Goal: Task Accomplishment & Management: Use online tool/utility

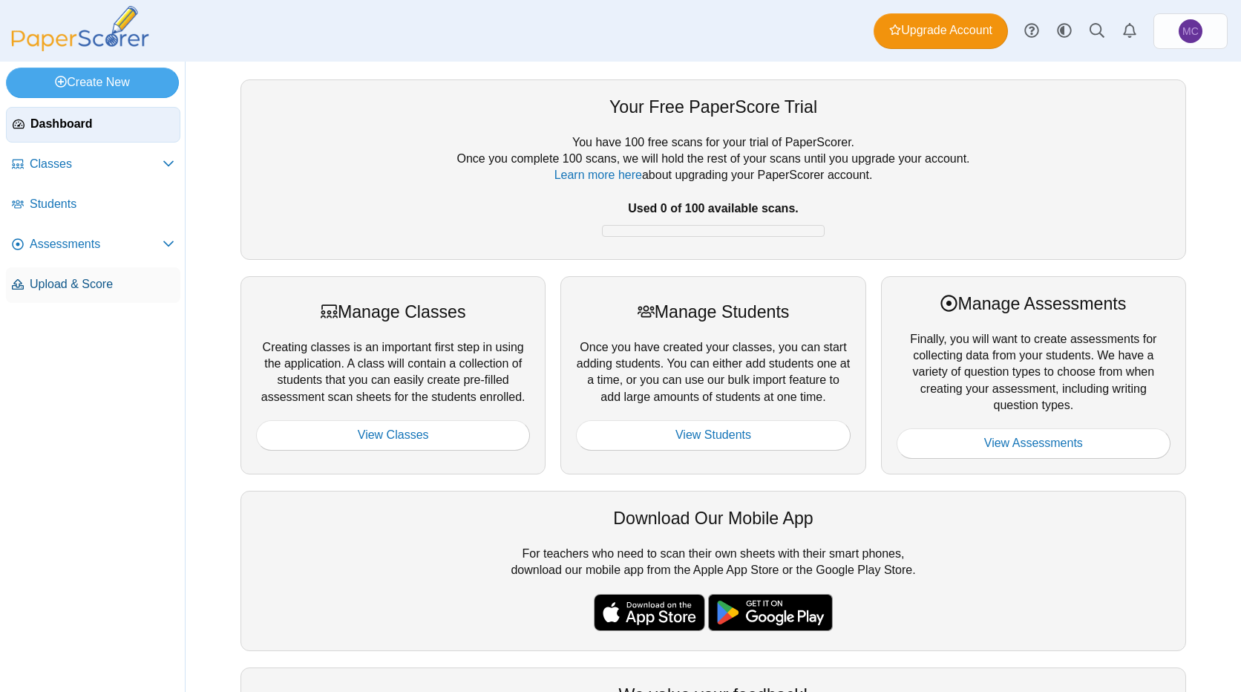
click at [99, 281] on span "Upload & Score" at bounding box center [102, 284] width 145 height 16
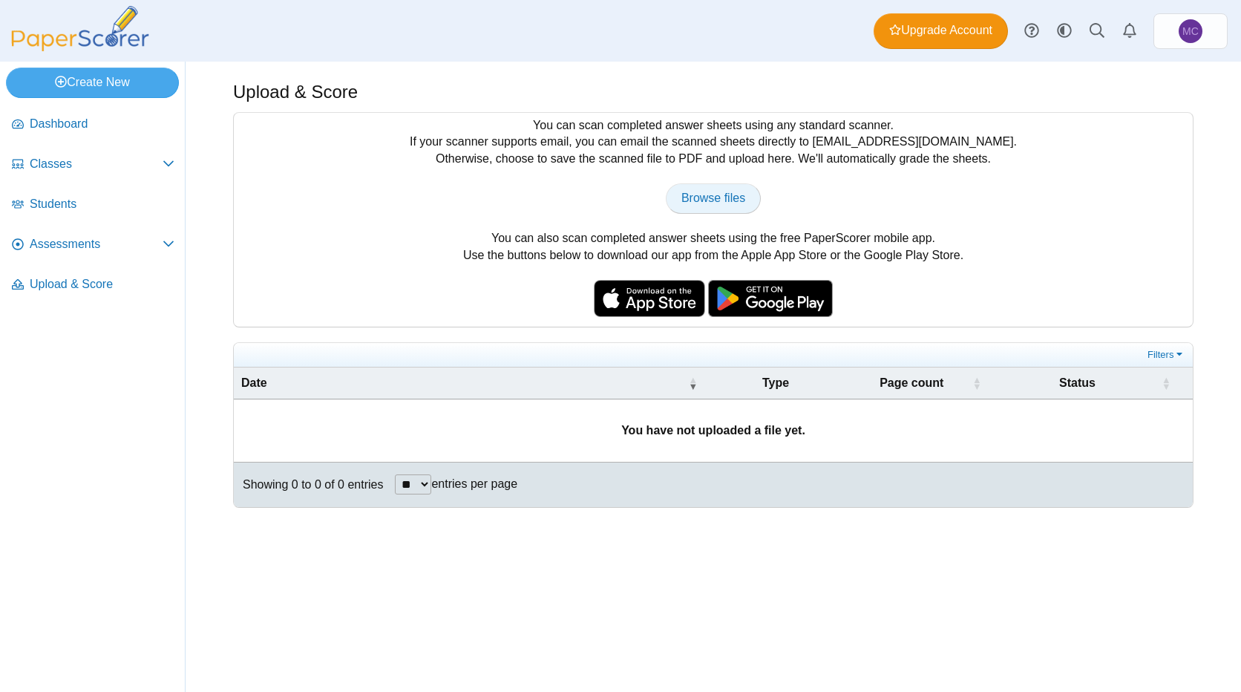
click at [738, 202] on span "Browse files" at bounding box center [713, 197] width 64 height 13
type input "**********"
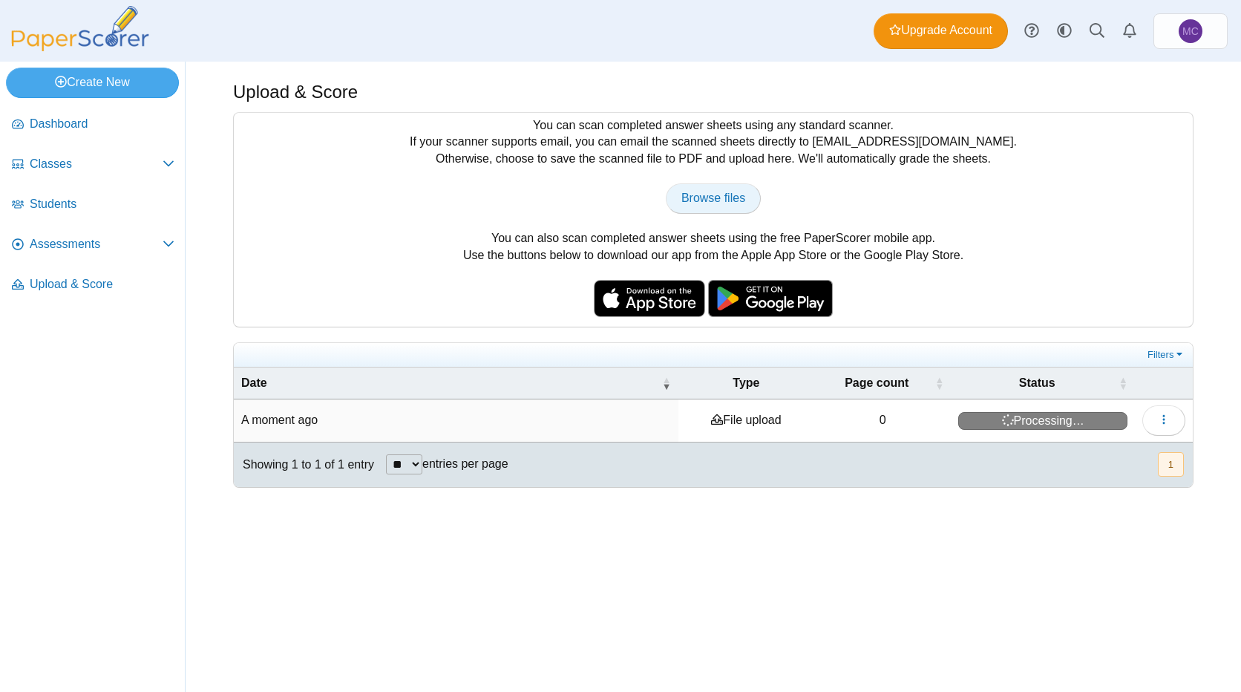
click at [727, 202] on span "Browse files" at bounding box center [713, 197] width 64 height 13
type input "**********"
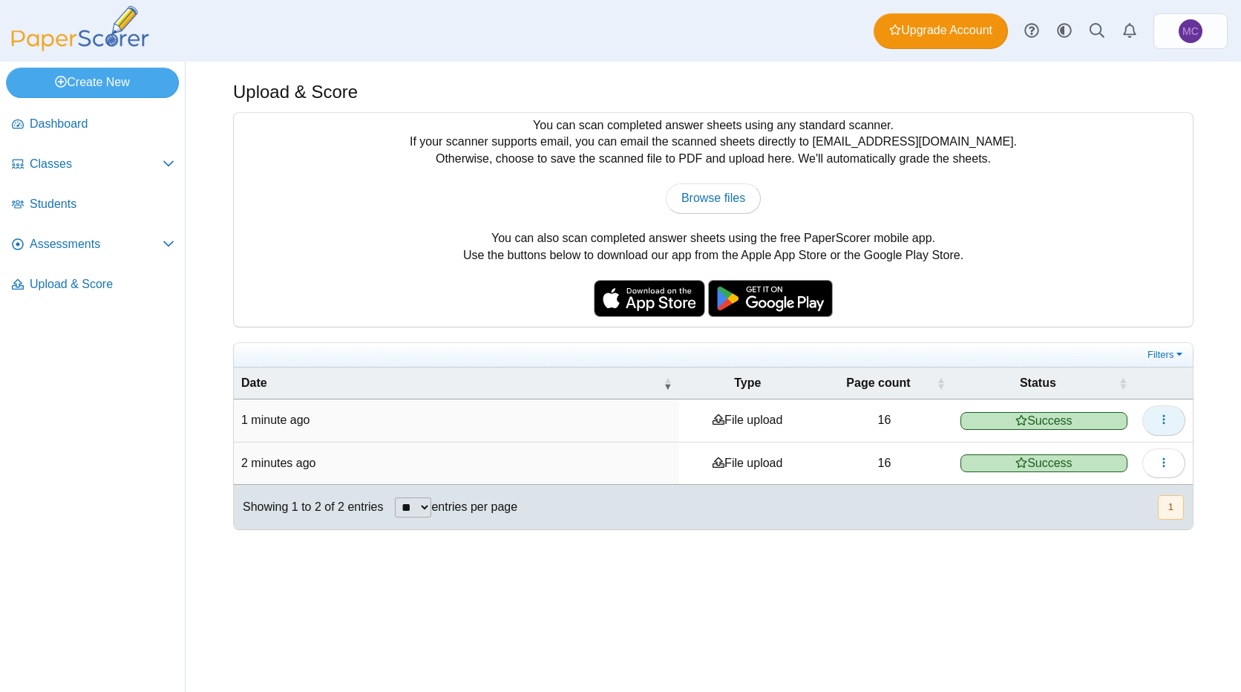
click at [1177, 418] on button "button" at bounding box center [1163, 420] width 43 height 30
click at [1114, 451] on link "View scanned pages" at bounding box center [1096, 454] width 178 height 22
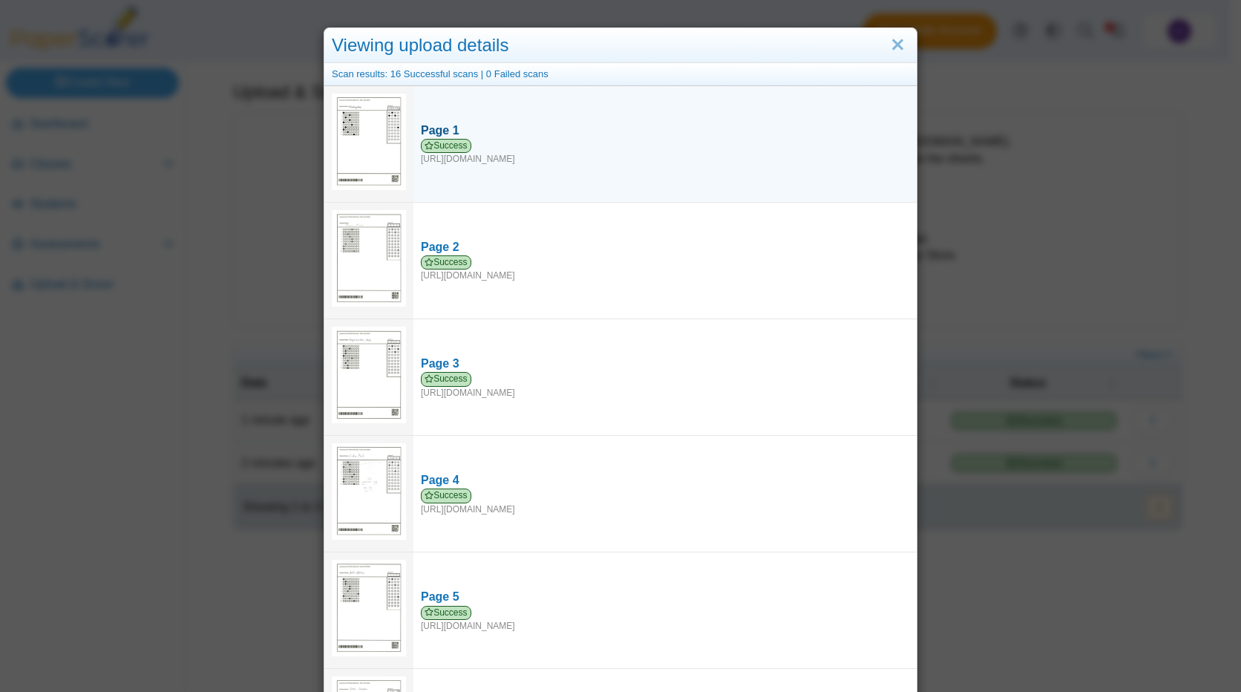
click at [631, 140] on div "Success https://forms.paperscorer.com/scans/10/5664/238932/3176224_SEPTEMBER_26…" at bounding box center [665, 152] width 488 height 27
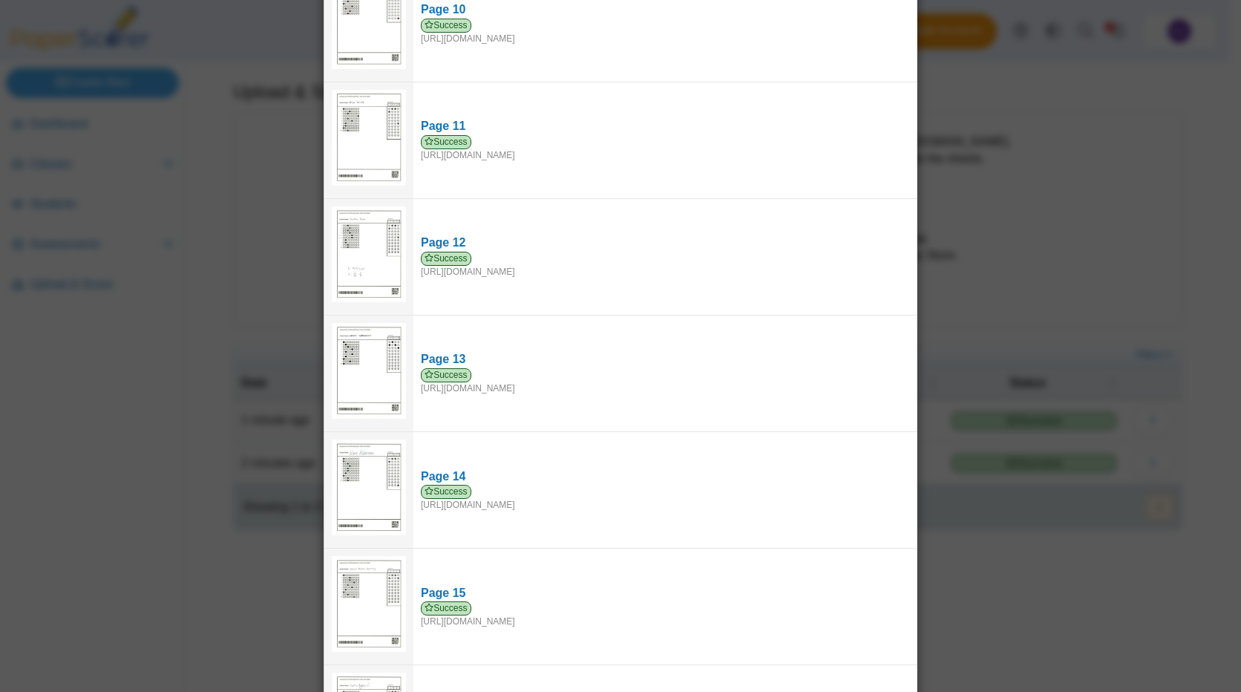
scroll to position [1267, 0]
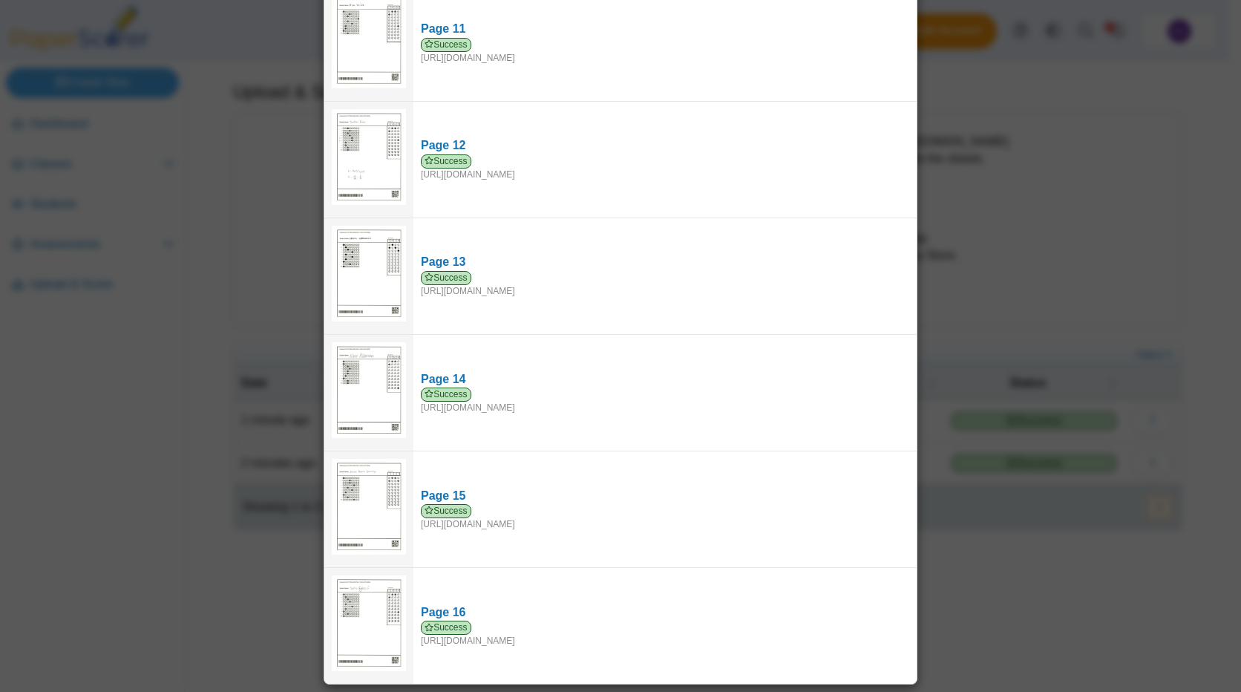
click at [1050, 157] on div "Viewing upload details Scan results: 16 Successful scans | 0 Failed scans Page …" at bounding box center [620, 346] width 1241 height 692
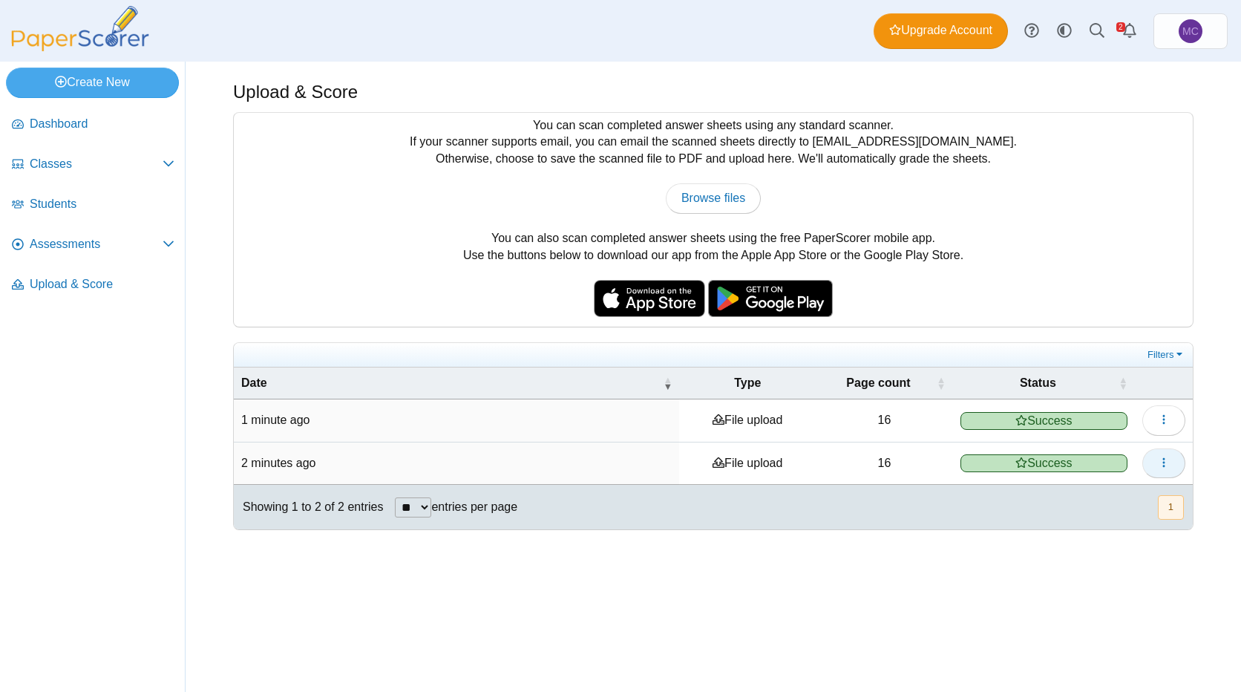
click at [1170, 462] on button "button" at bounding box center [1163, 463] width 43 height 30
click at [1057, 264] on div "You can scan completed answer sheets using any standard scanner. If your scanne…" at bounding box center [713, 220] width 959 height 214
click at [1136, 26] on icon "Alerts" at bounding box center [1129, 30] width 15 height 15
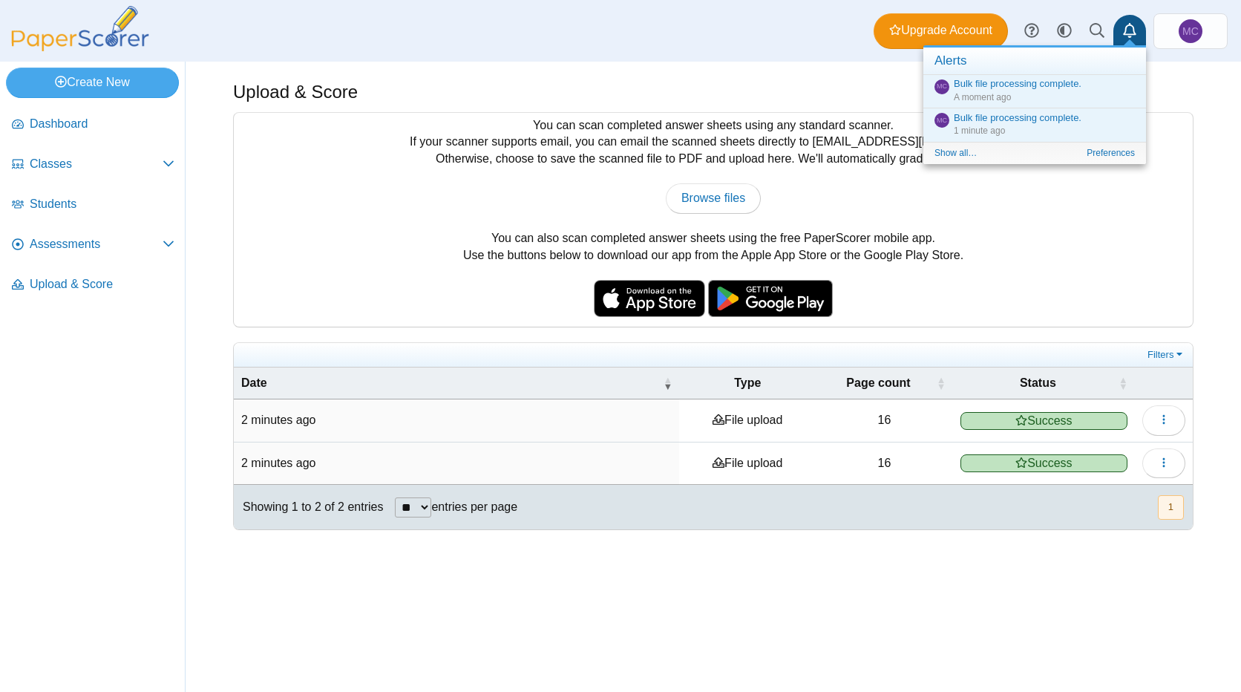
click at [1167, 119] on div "You can scan completed answer sheets using any standard scanner. If your scanne…" at bounding box center [713, 220] width 959 height 214
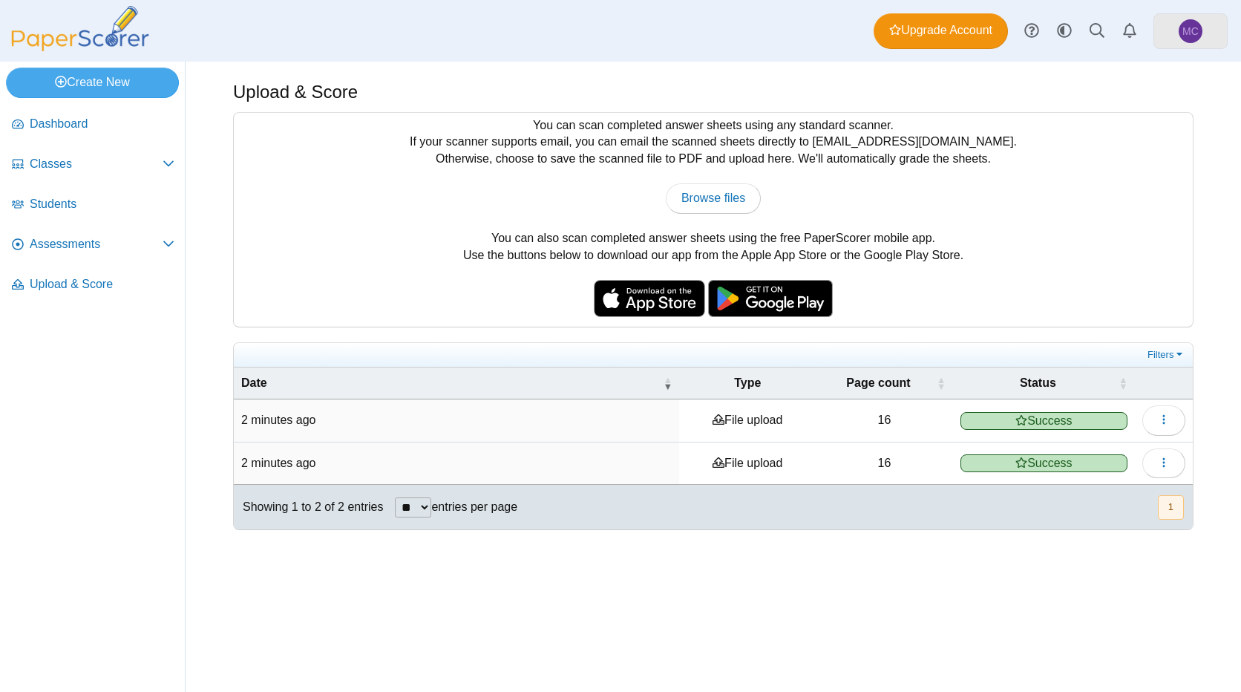
click at [1180, 27] on span "MC" at bounding box center [1191, 31] width 24 height 24
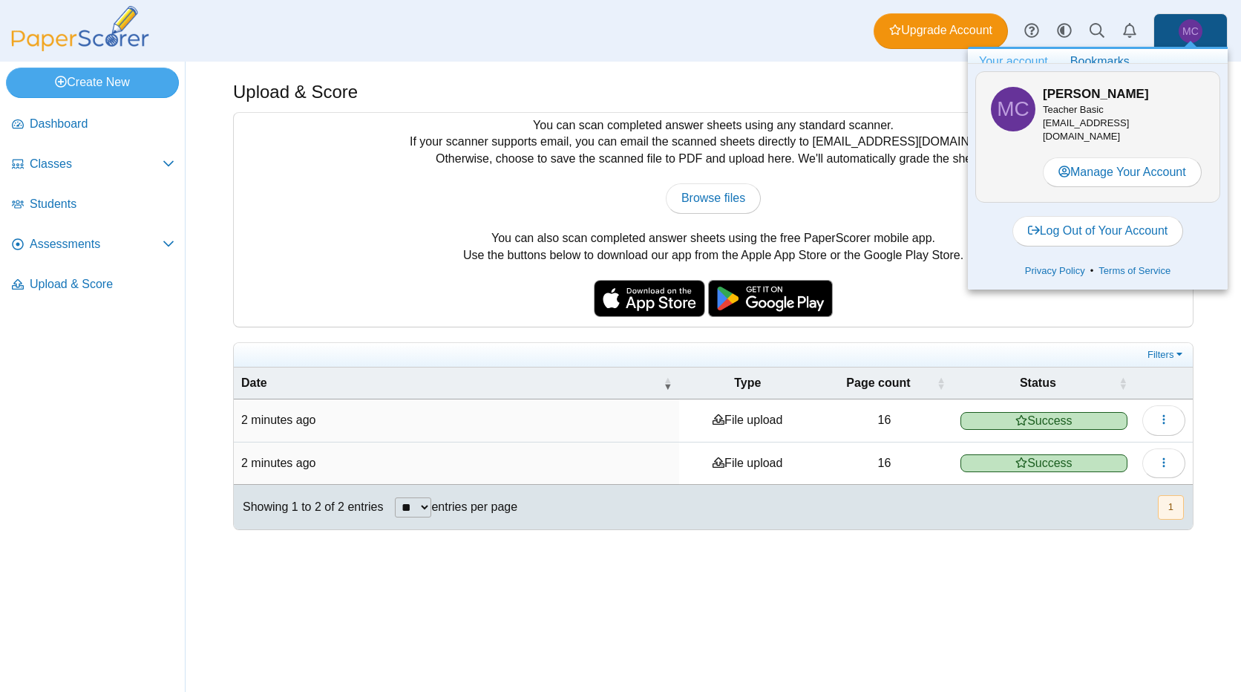
click at [1180, 27] on span "MC" at bounding box center [1191, 31] width 24 height 24
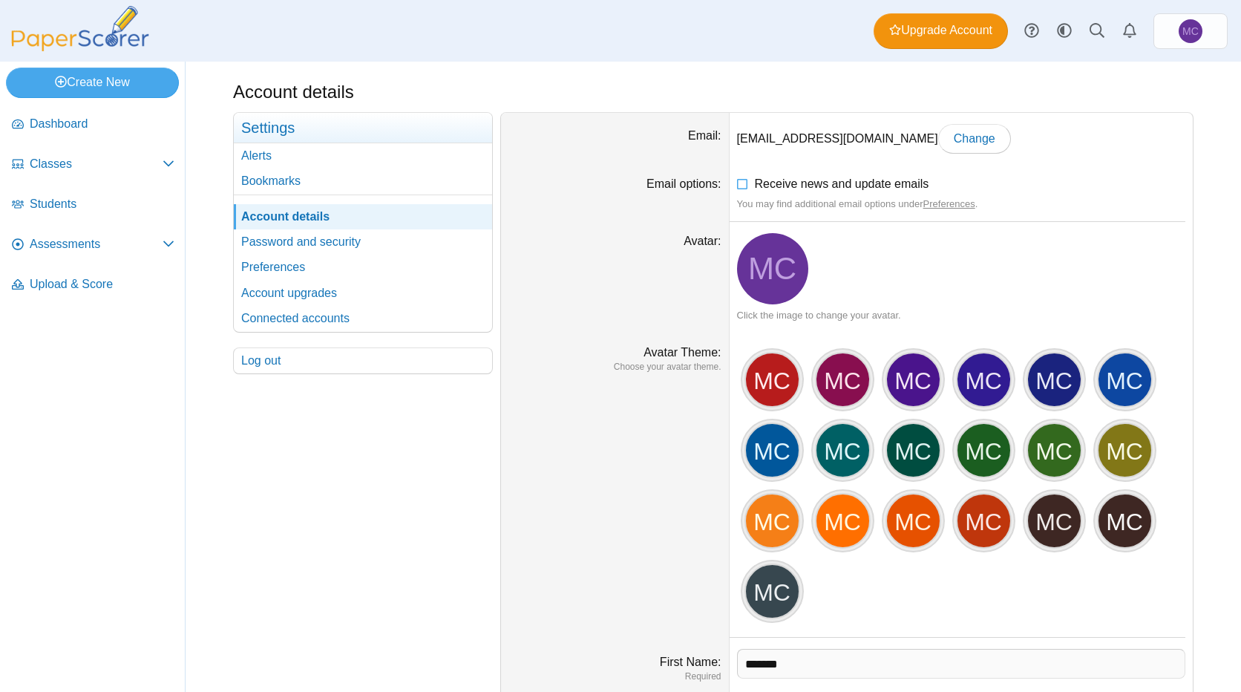
click at [790, 45] on div "Dashboard Classes Archived classes Students Assessments" at bounding box center [620, 31] width 1241 height 62
click at [59, 119] on span "Dashboard" at bounding box center [102, 124] width 145 height 16
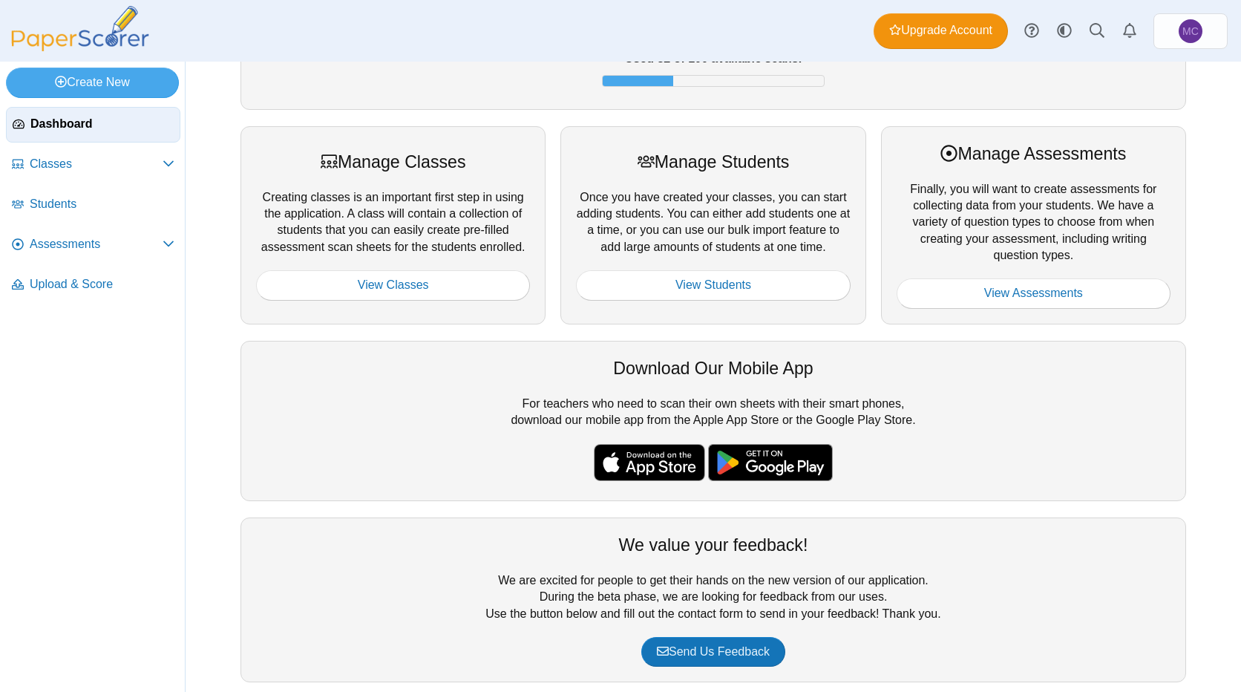
scroll to position [170, 0]
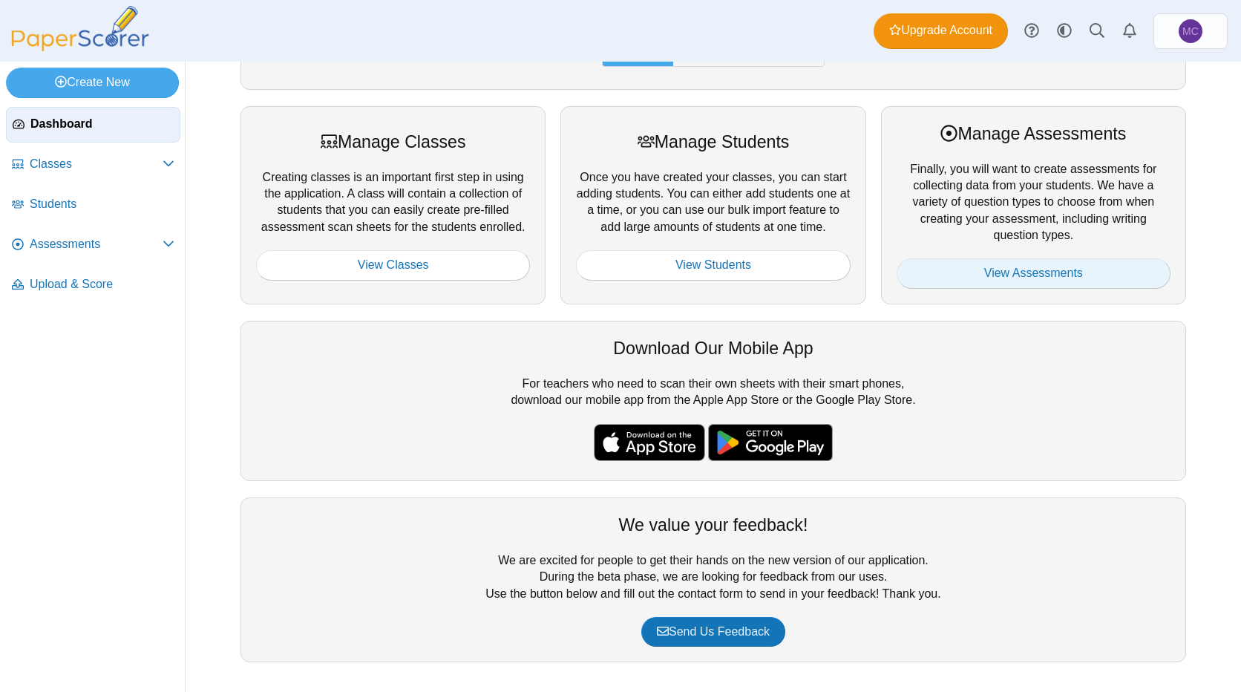
click at [965, 265] on link "View Assessments" at bounding box center [1034, 273] width 274 height 30
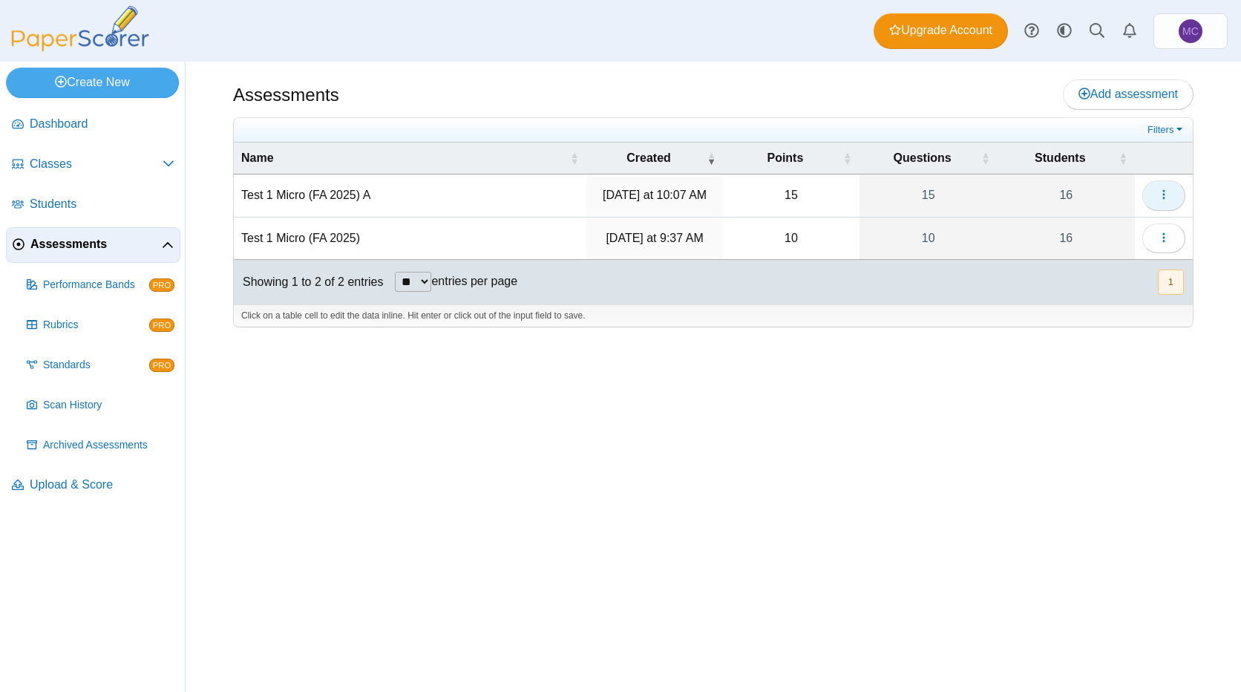
click at [1167, 199] on icon "button" at bounding box center [1164, 195] width 12 height 12
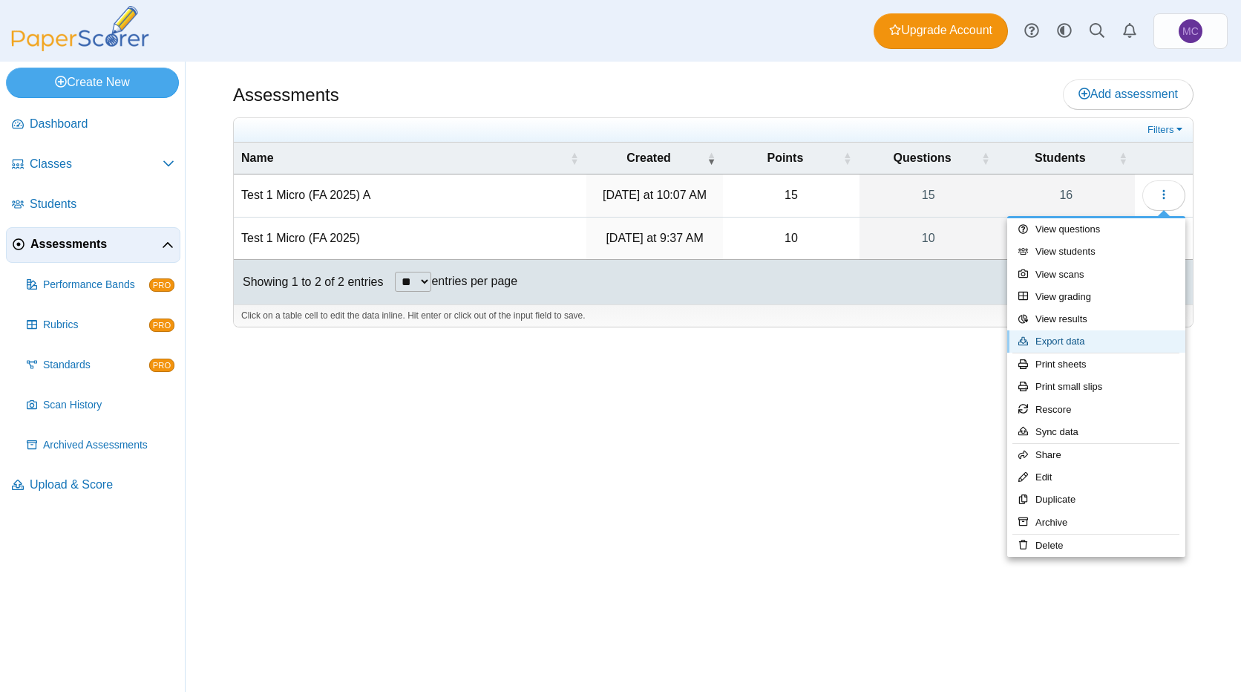
click at [1132, 338] on link "Export data" at bounding box center [1096, 341] width 178 height 22
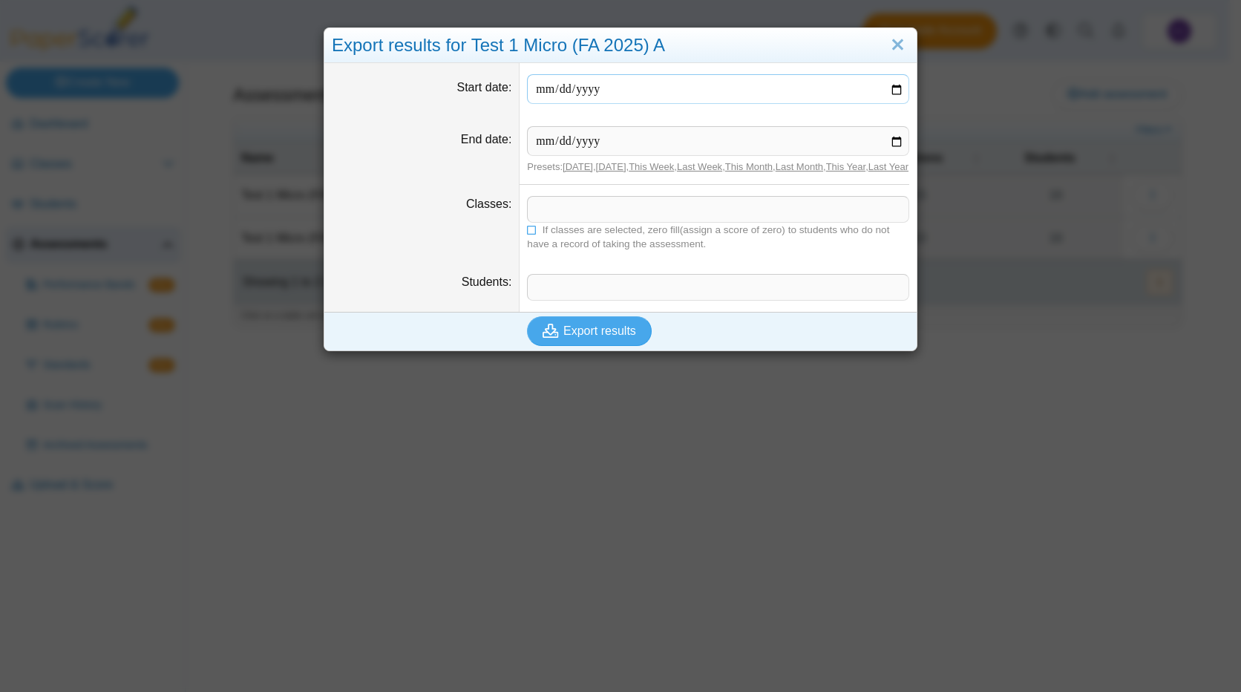
click at [885, 92] on input "Start date" at bounding box center [718, 89] width 382 height 30
type input "**********"
click at [885, 136] on input "End date" at bounding box center [718, 141] width 382 height 30
type input "**********"
click at [626, 217] on span at bounding box center [718, 209] width 381 height 25
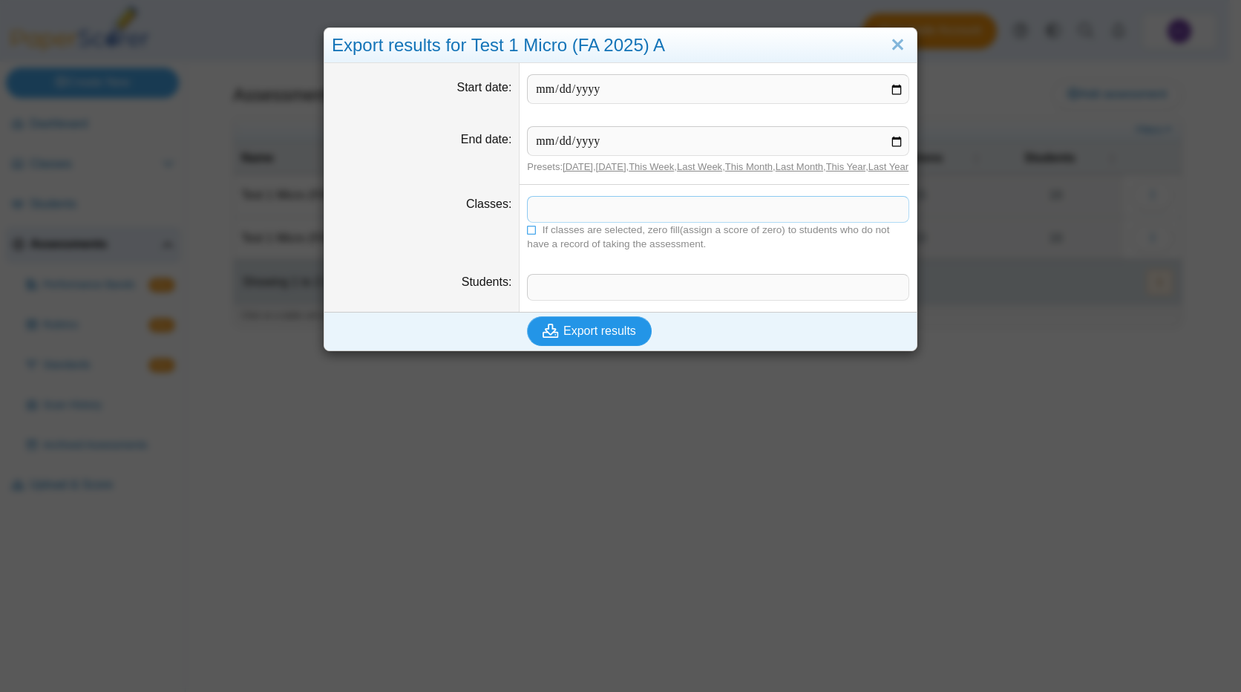
click at [602, 337] on span "Export results" at bounding box center [599, 330] width 73 height 13
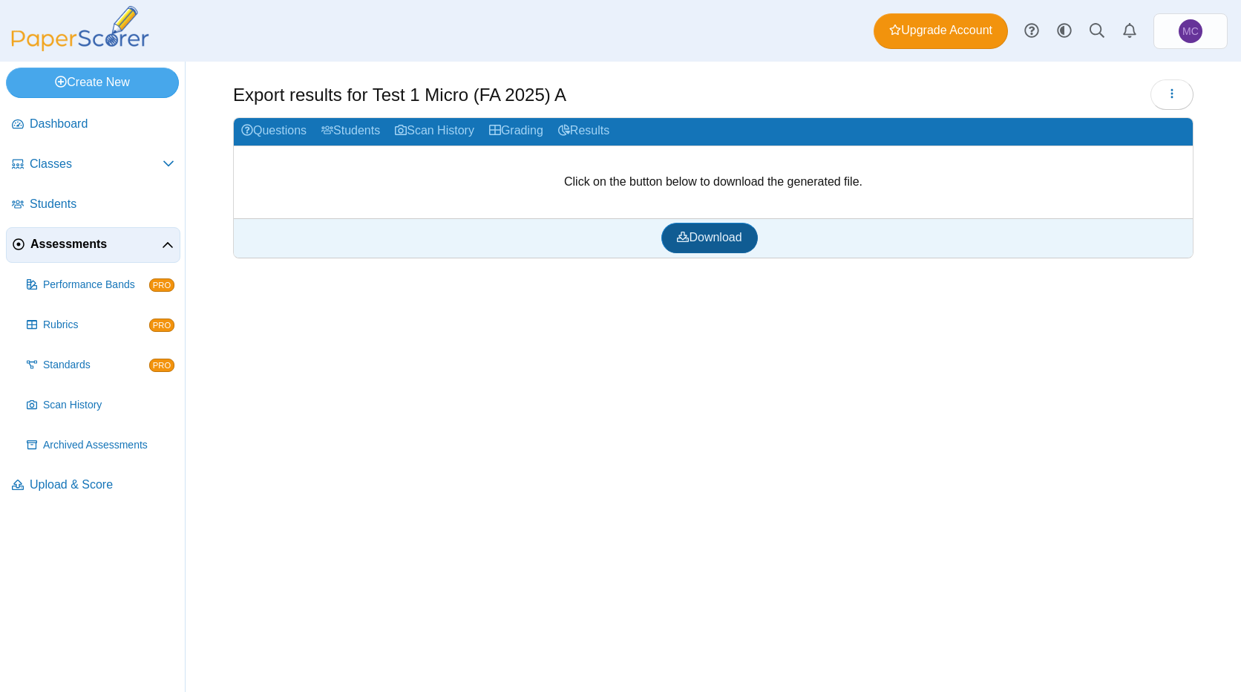
click at [705, 247] on link "Download" at bounding box center [709, 238] width 96 height 30
click at [629, 575] on div "Export results for Test 1 Micro (FA 2025) A Loading… Grading" at bounding box center [713, 377] width 1055 height 630
click at [609, 128] on link "Results" at bounding box center [584, 131] width 66 height 27
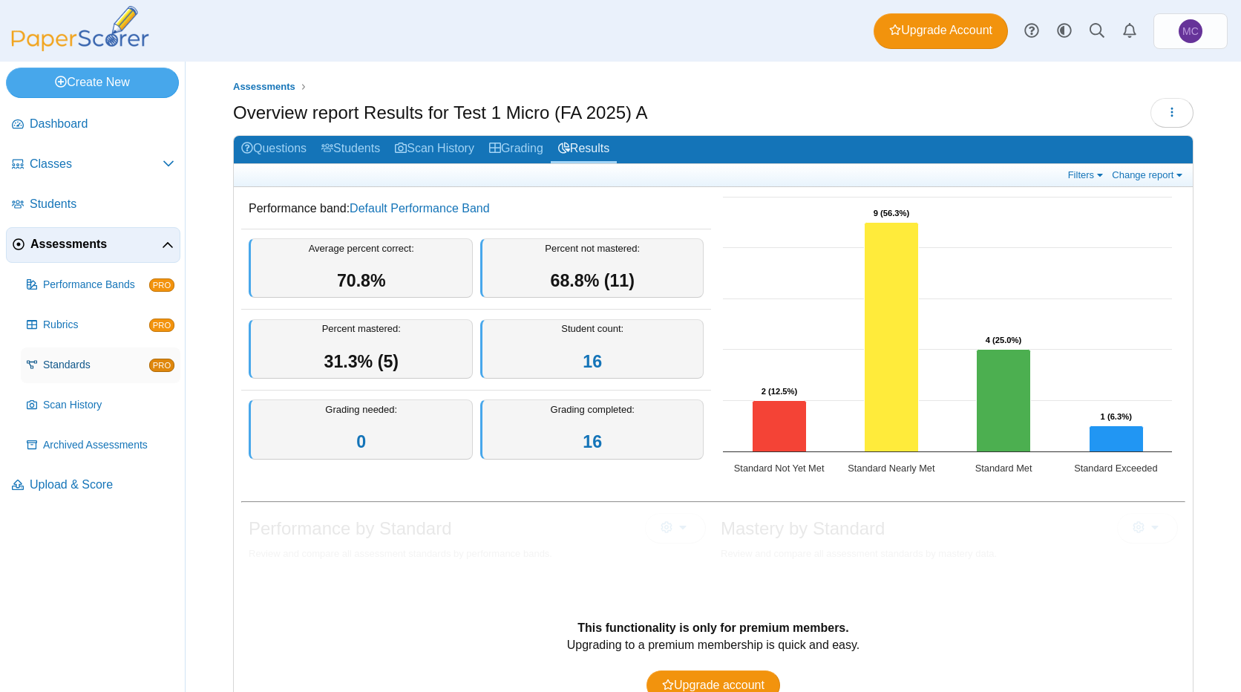
click at [65, 365] on span "Standards" at bounding box center [96, 365] width 106 height 15
click at [70, 324] on span "Rubrics" at bounding box center [96, 325] width 106 height 15
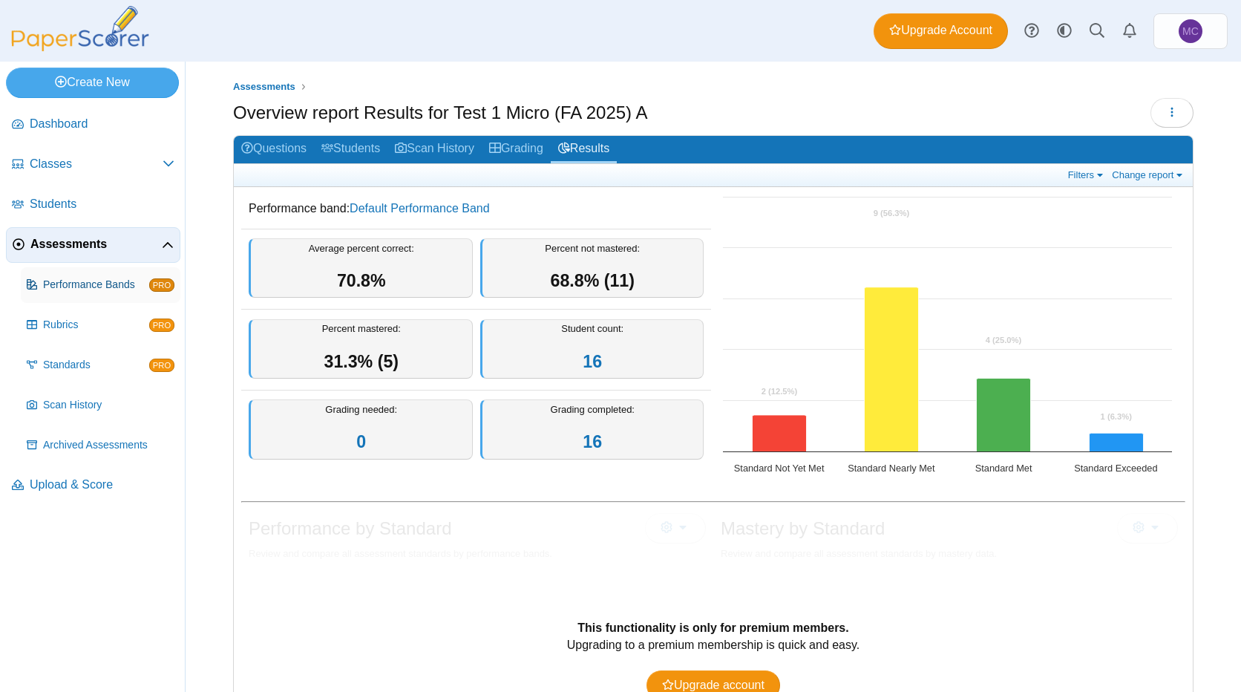
click at [88, 286] on span "Performance Bands" at bounding box center [96, 285] width 106 height 15
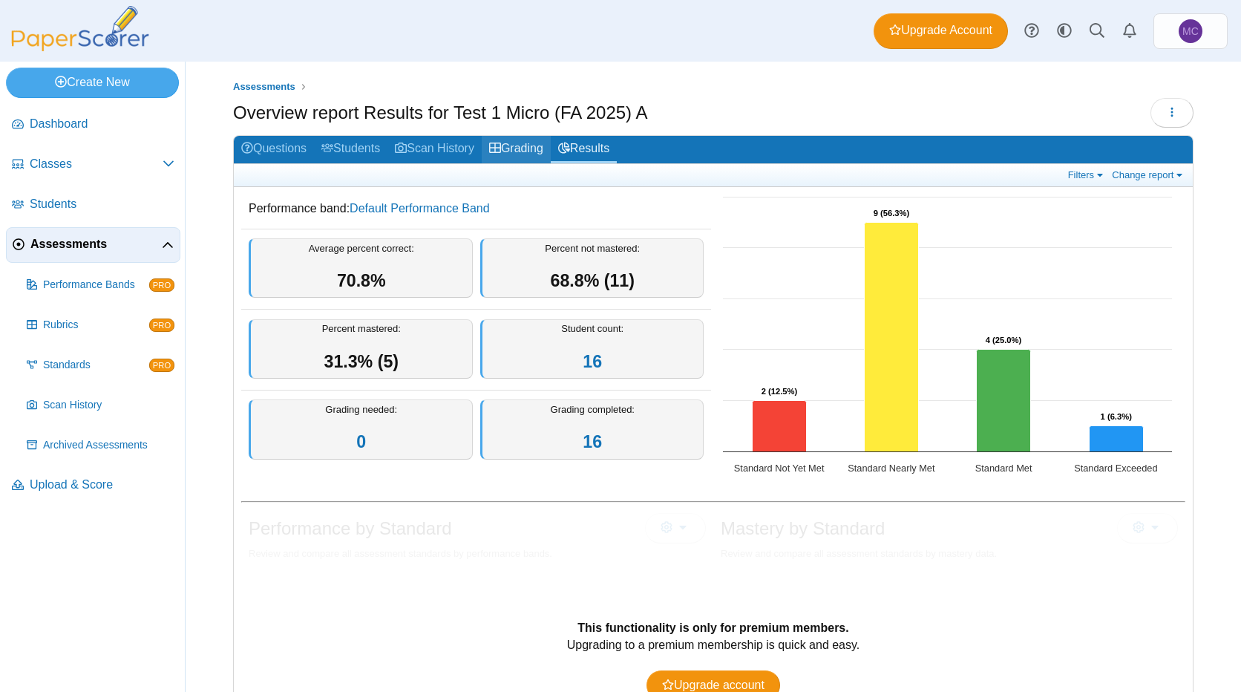
click at [537, 155] on link "Grading" at bounding box center [516, 149] width 69 height 27
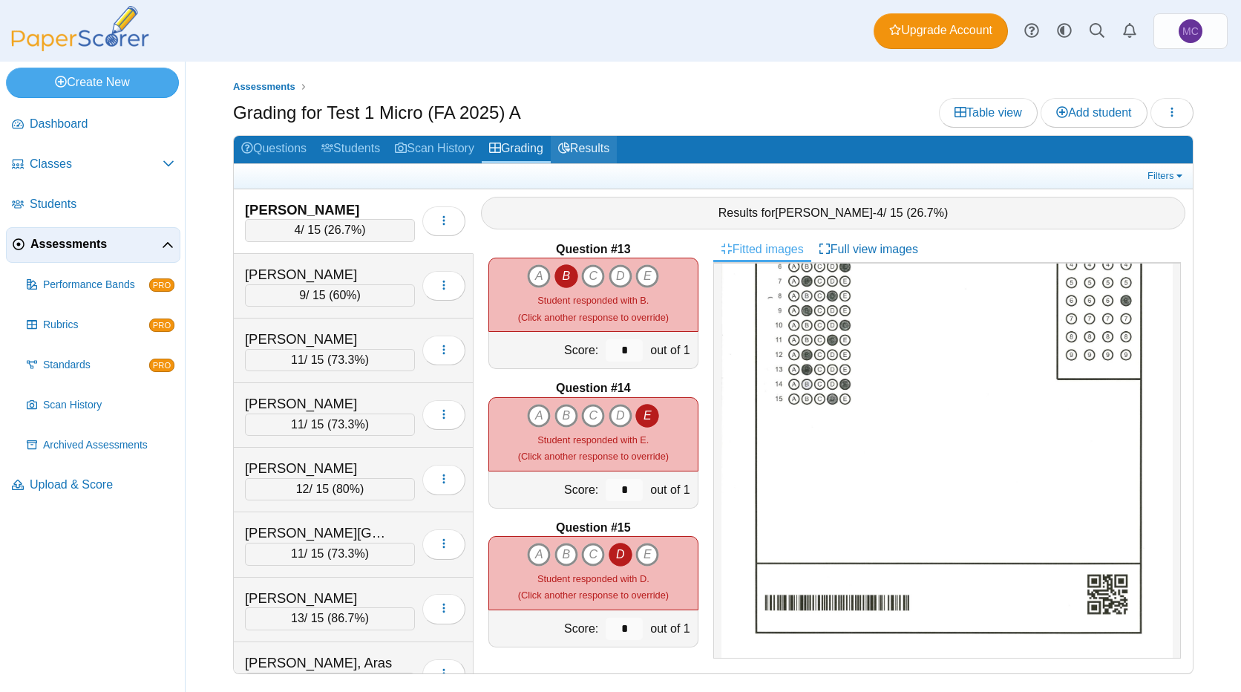
click at [585, 151] on link "Results" at bounding box center [584, 149] width 66 height 27
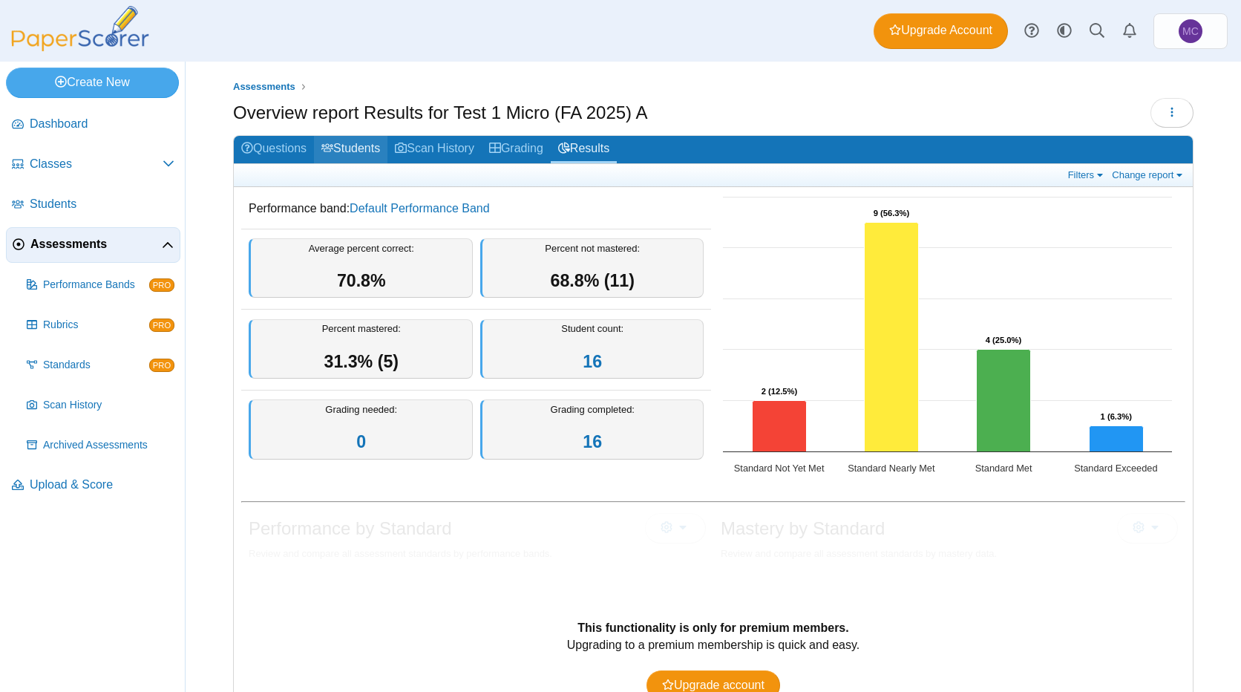
click at [356, 144] on link "Students" at bounding box center [350, 149] width 73 height 27
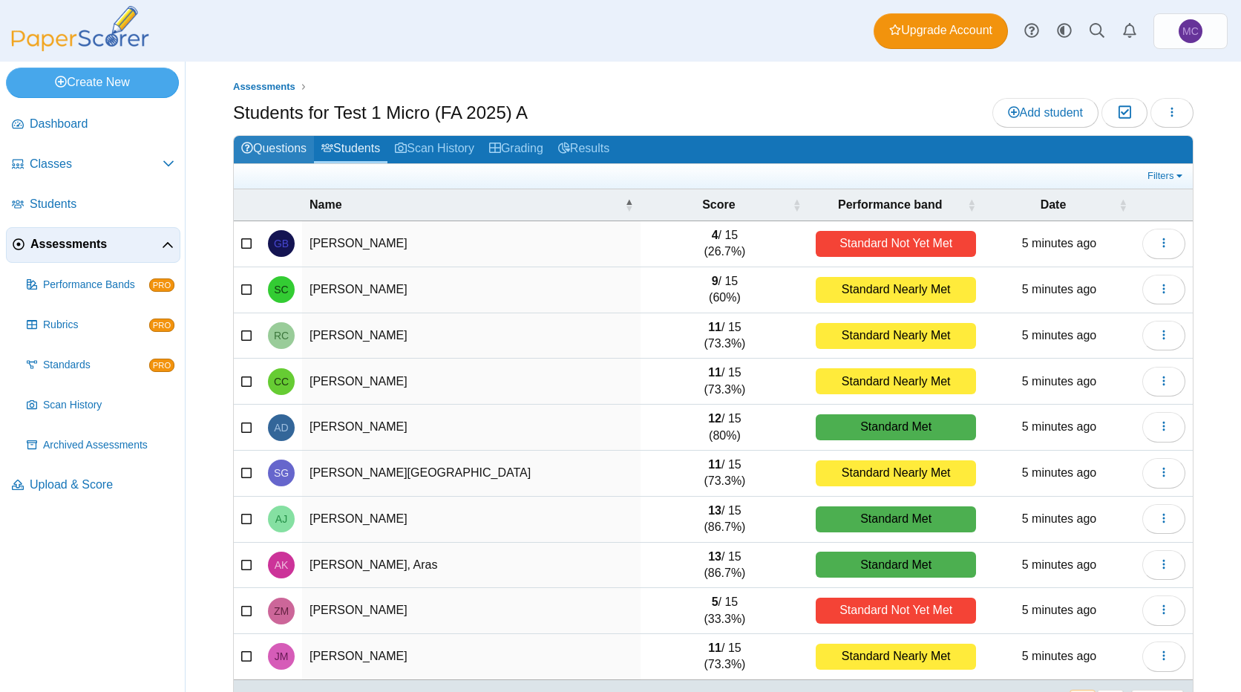
click at [295, 147] on link "Questions" at bounding box center [274, 149] width 80 height 27
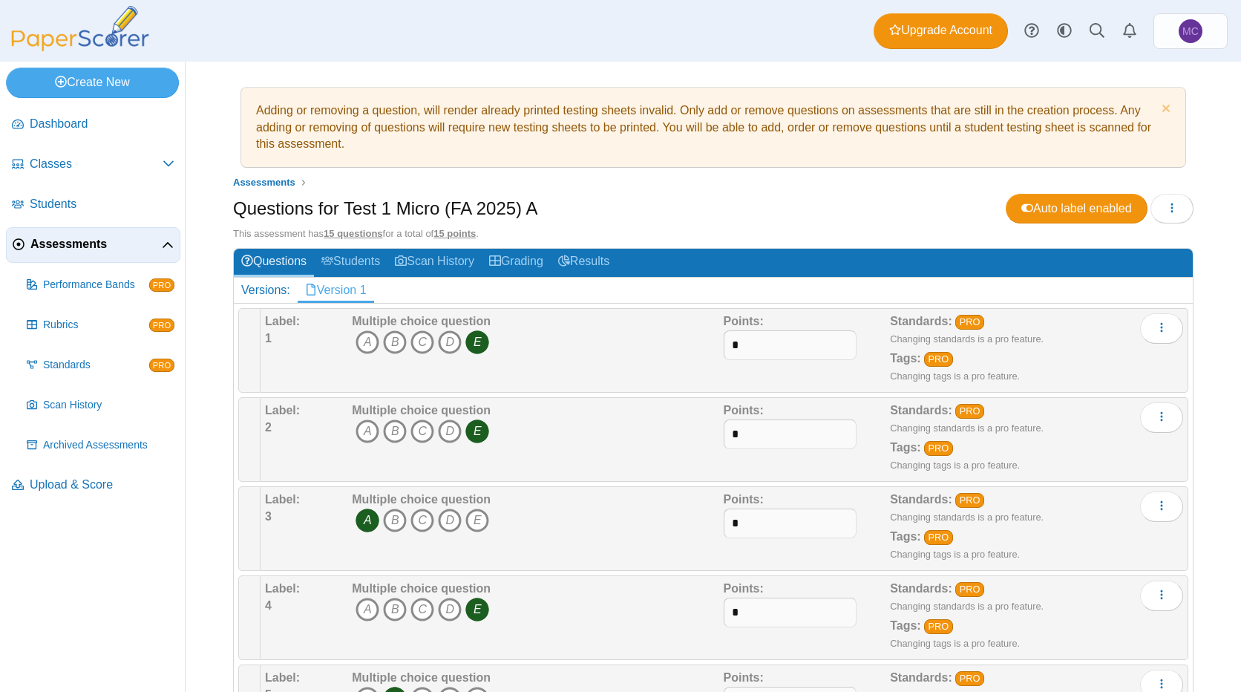
click at [610, 40] on div "Dashboard Classes Archived classes Students Assessments" at bounding box center [620, 31] width 1241 height 62
click at [757, 168] on li "Adding or removing a question, will render already printed testing sheets inval…" at bounding box center [713, 127] width 946 height 81
click at [85, 243] on span "Assessments" at bounding box center [95, 244] width 131 height 16
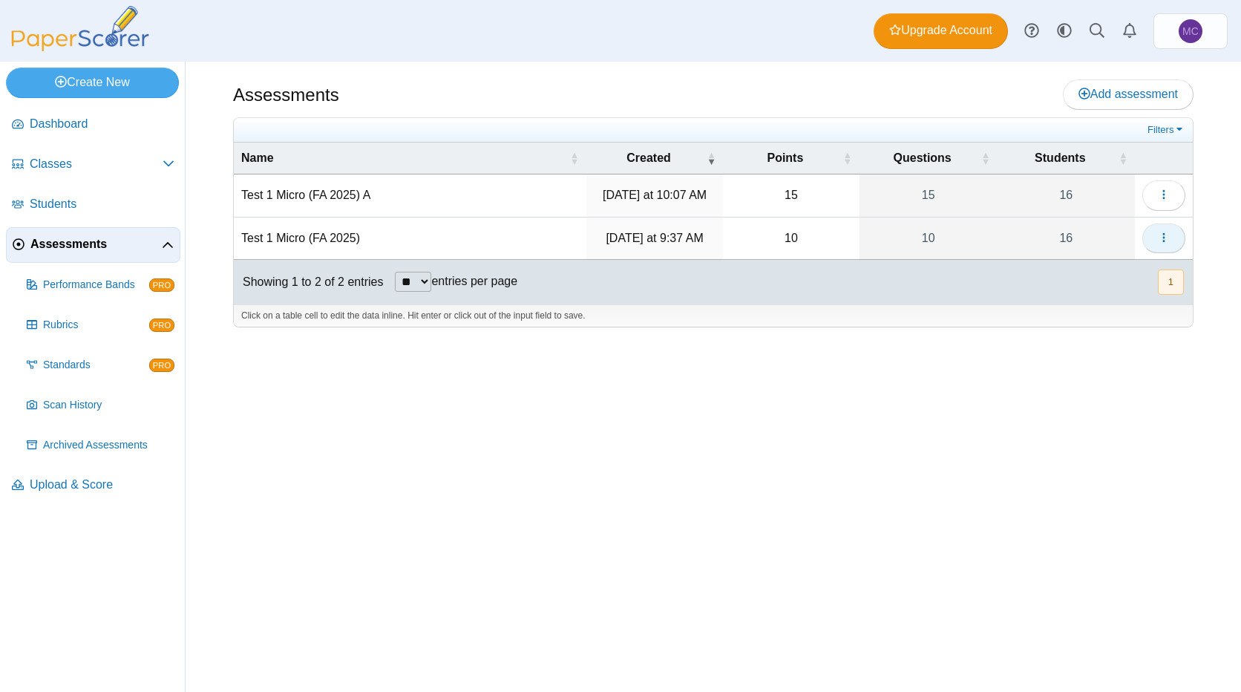
click at [1175, 237] on button "button" at bounding box center [1163, 238] width 43 height 30
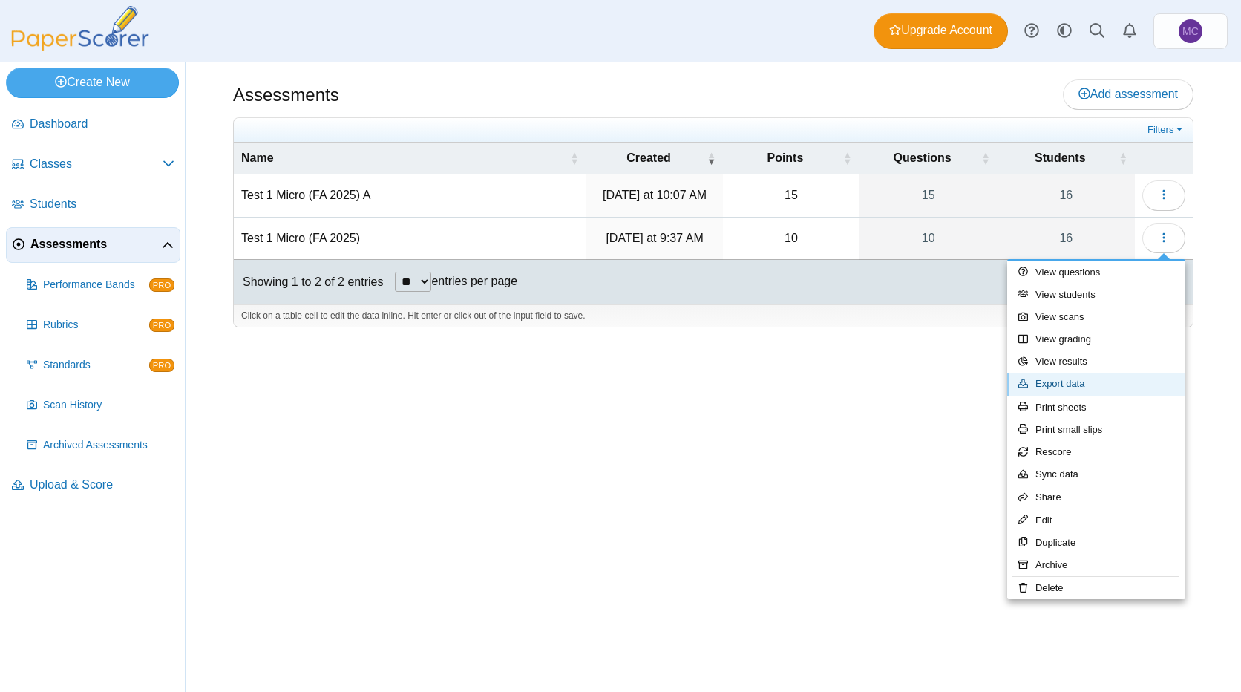
click at [1110, 379] on link "Export data" at bounding box center [1096, 384] width 178 height 22
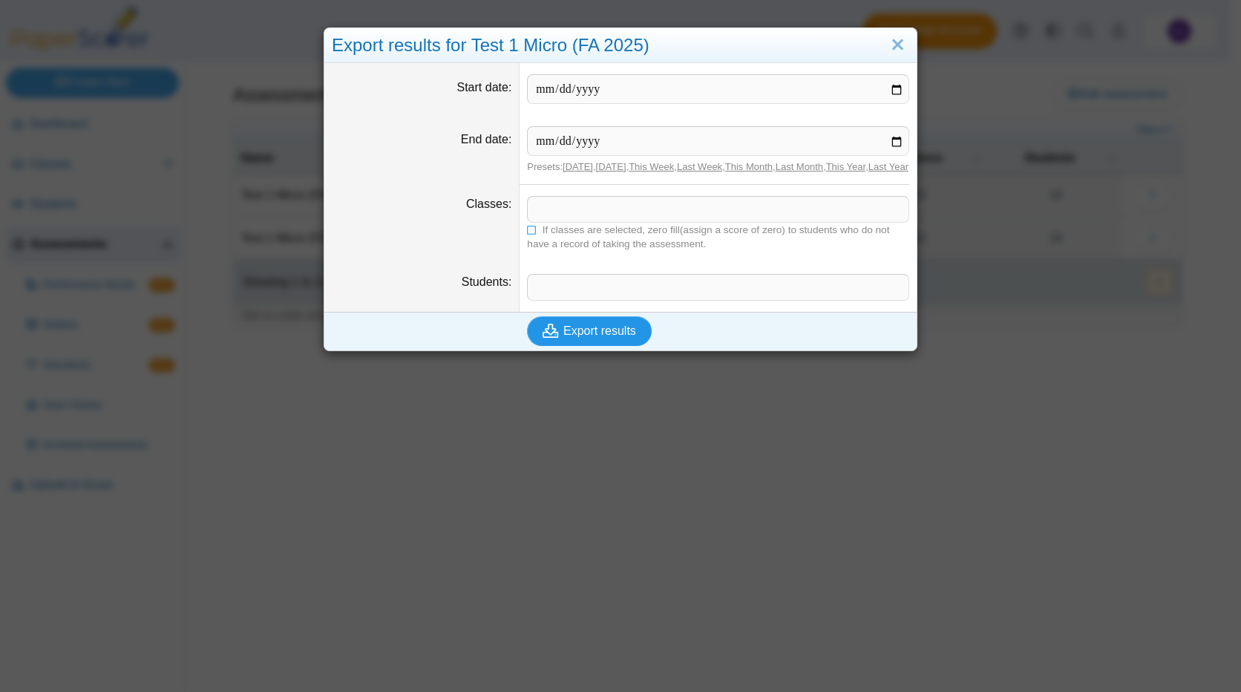
click at [564, 337] on span "Export results" at bounding box center [599, 330] width 73 height 13
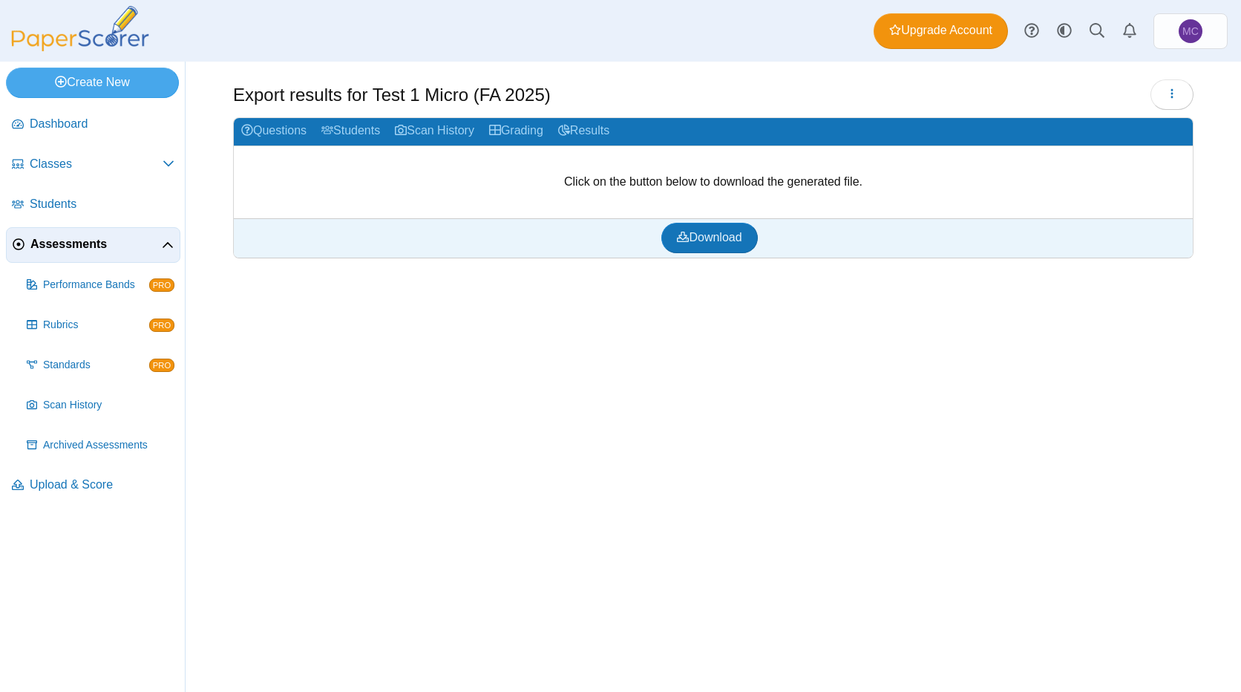
click at [839, 376] on div "Export results for Test 1 Micro (FA 2025) Loading… Questions" at bounding box center [713, 377] width 1055 height 630
click at [585, 128] on link "Results" at bounding box center [584, 131] width 66 height 27
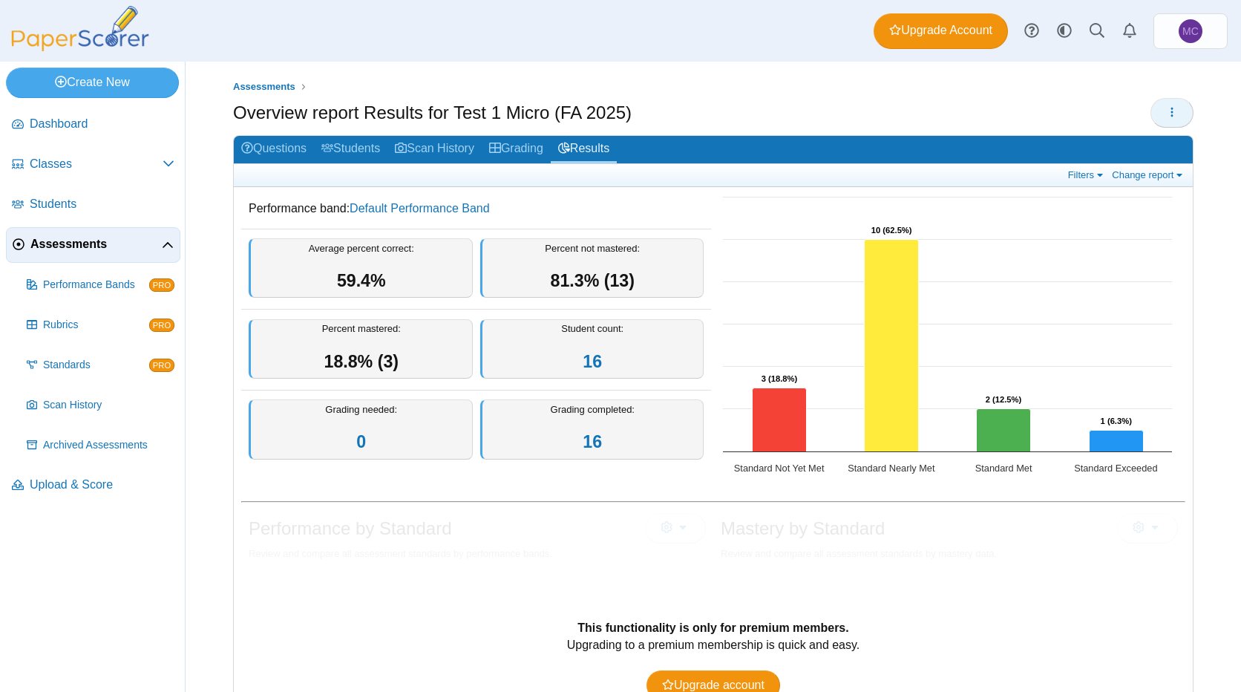
click at [1166, 111] on icon "button" at bounding box center [1172, 112] width 12 height 12
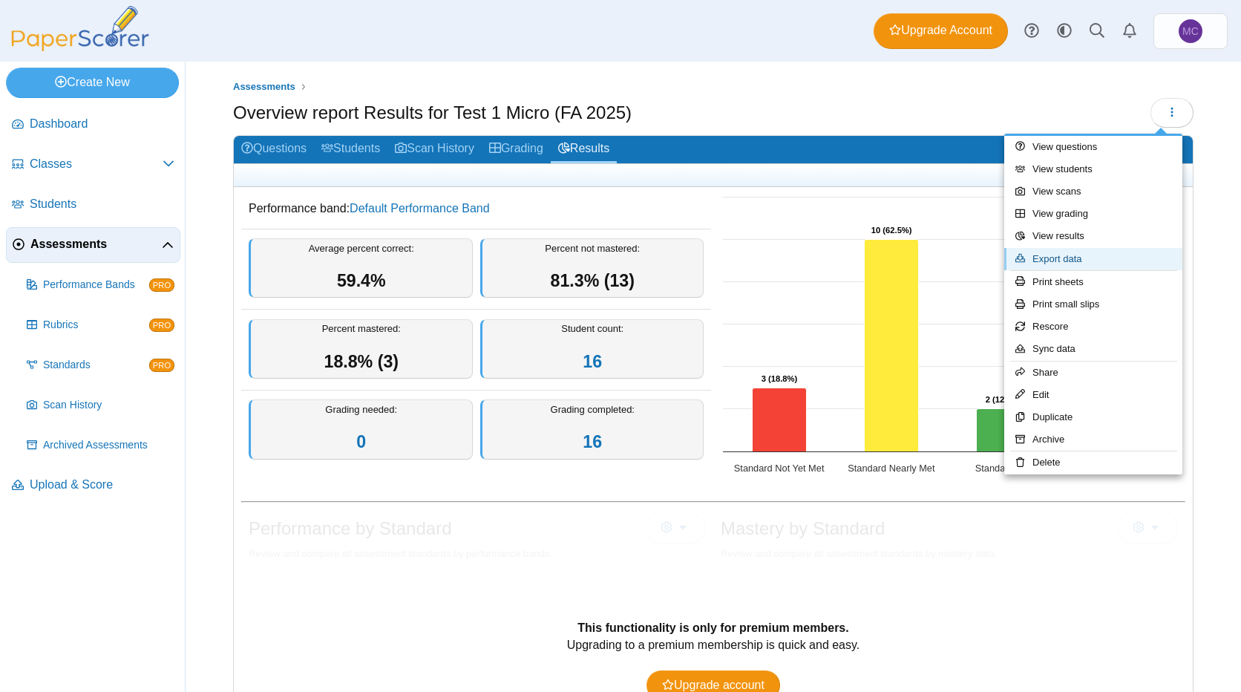
click at [1103, 264] on link "Export data" at bounding box center [1093, 259] width 178 height 22
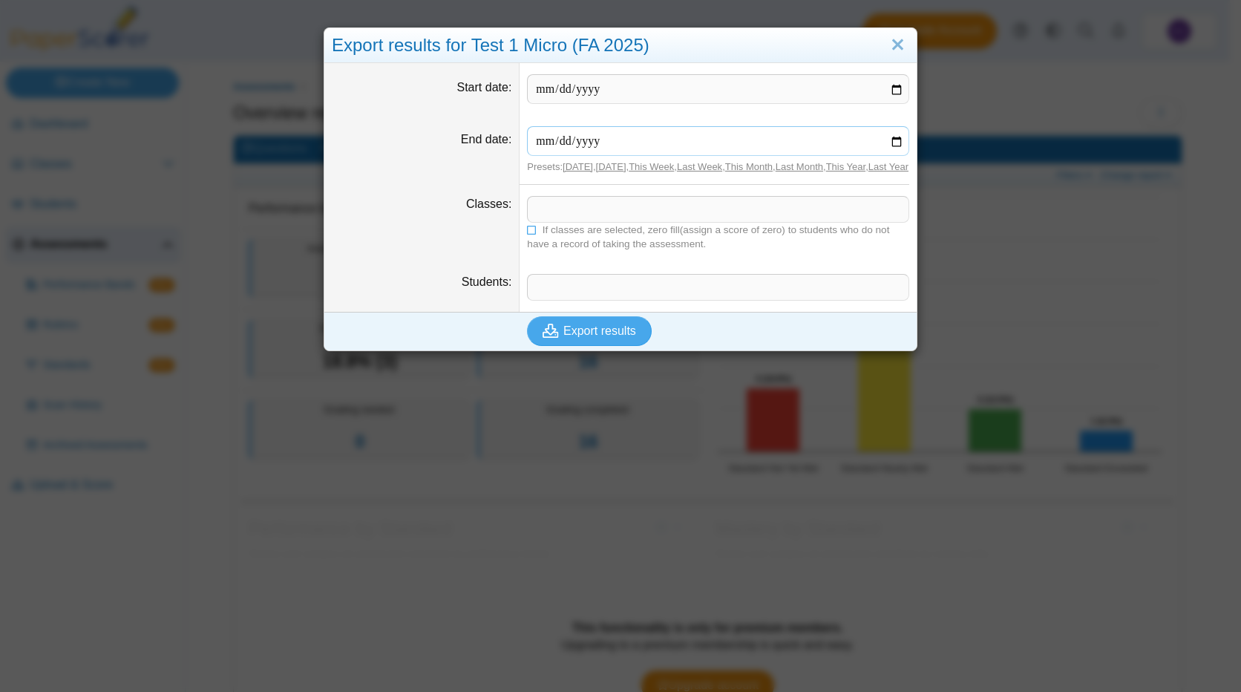
click at [597, 154] on input "End date" at bounding box center [718, 141] width 382 height 30
click at [892, 138] on input "End date" at bounding box center [718, 141] width 382 height 30
click at [888, 137] on input "**********" at bounding box center [718, 141] width 382 height 30
type input "**********"
click at [658, 85] on input "Start date" at bounding box center [718, 89] width 382 height 30
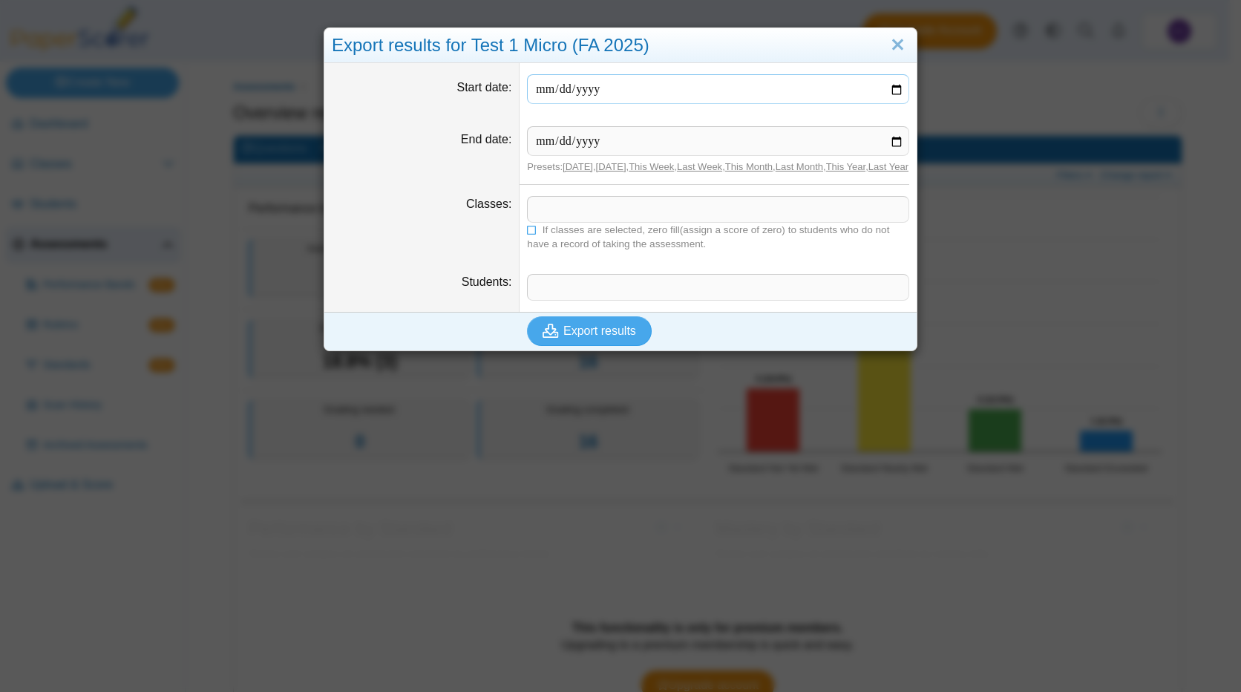
click at [888, 85] on input "Start date" at bounding box center [718, 89] width 382 height 30
type input "**********"
click at [612, 337] on span "Export results" at bounding box center [599, 330] width 73 height 13
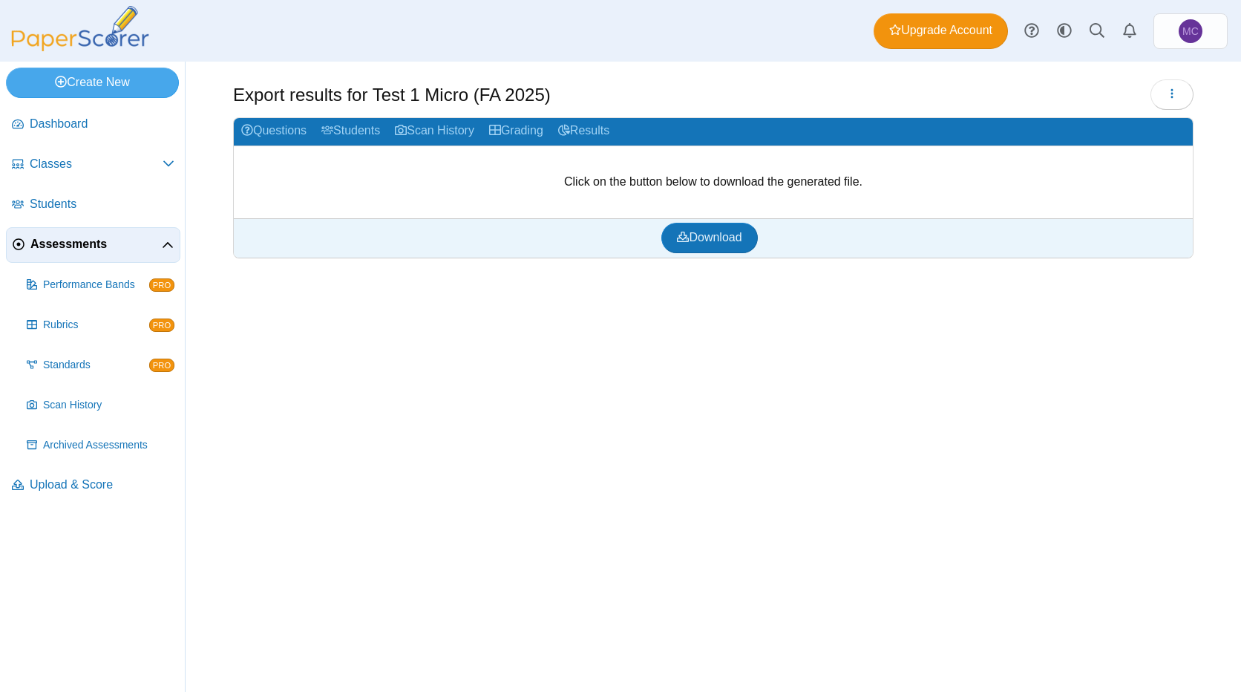
click at [691, 258] on div at bounding box center [713, 265] width 960 height 15
click at [700, 240] on span "Download" at bounding box center [709, 237] width 65 height 13
click at [649, 369] on div "Export results for Test 1 Micro (FA 2025) Loading… Questions" at bounding box center [713, 377] width 1055 height 630
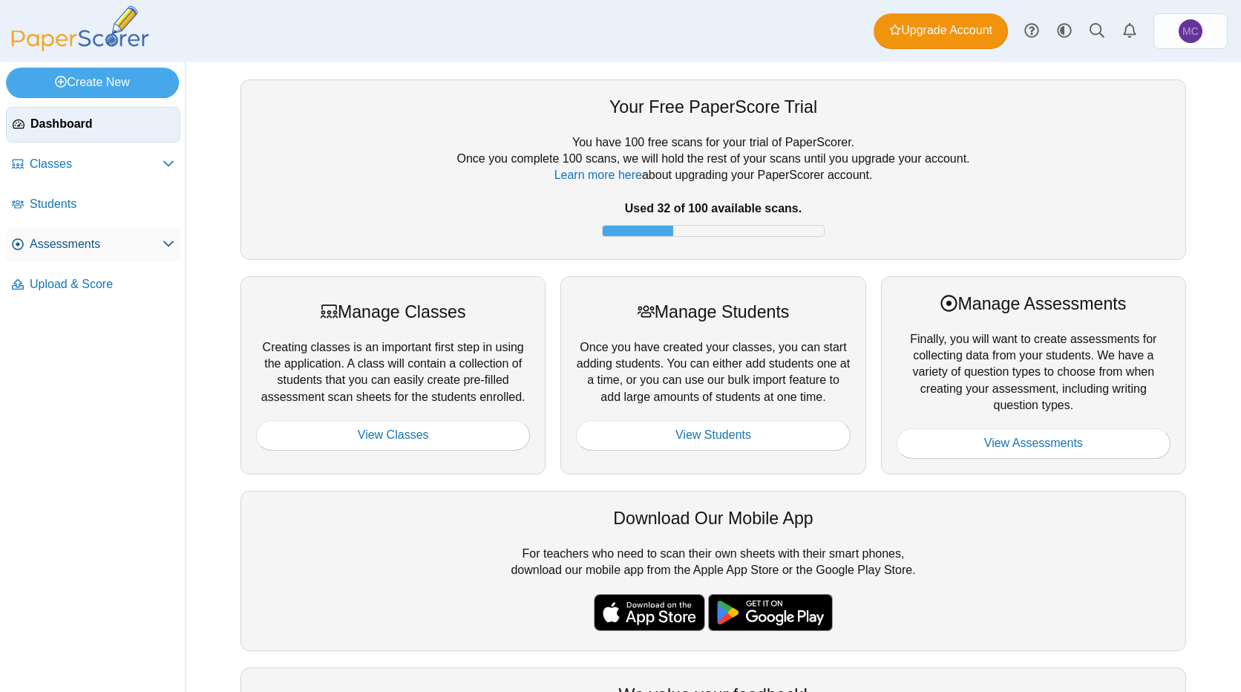
click at [125, 246] on span "Assessments" at bounding box center [96, 244] width 133 height 16
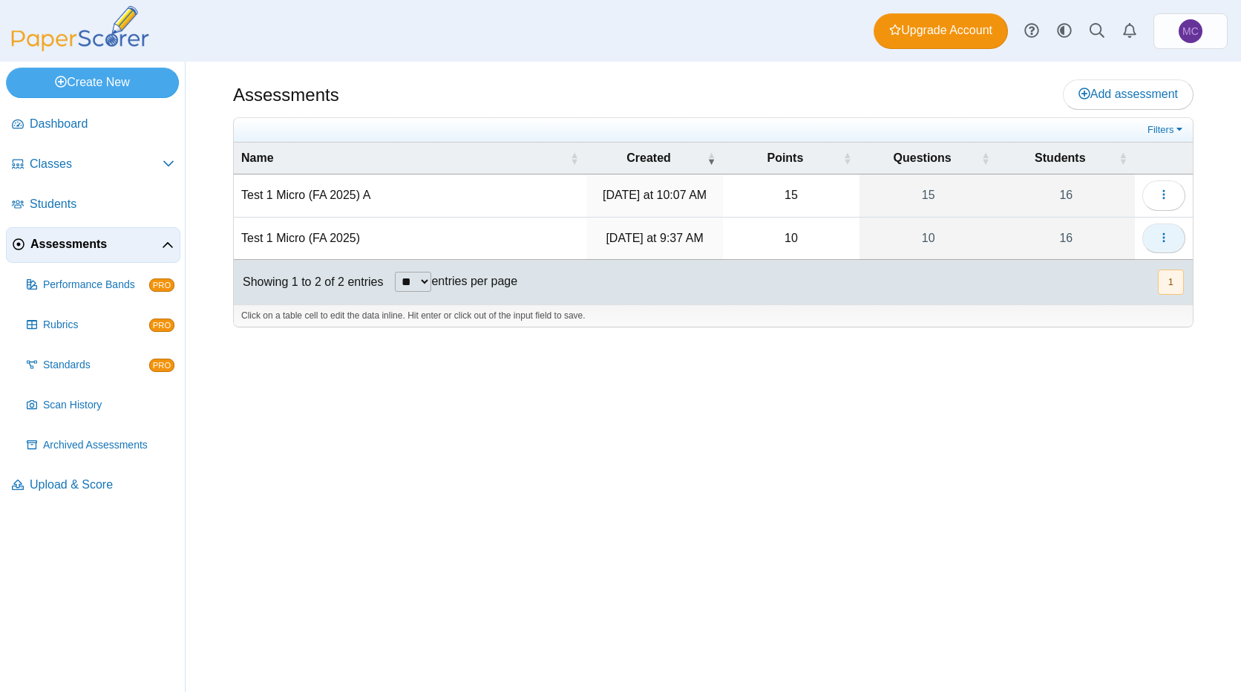
click at [1156, 241] on button "button" at bounding box center [1163, 238] width 43 height 30
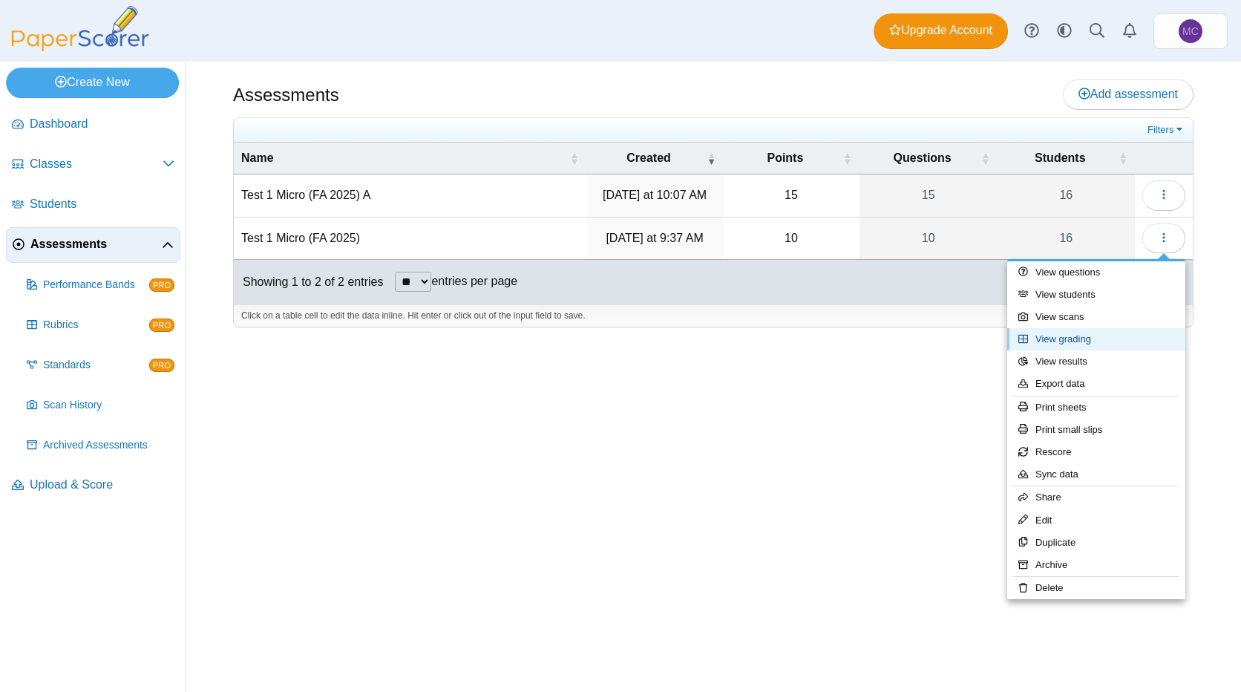
click at [1097, 335] on link "View grading" at bounding box center [1096, 339] width 178 height 22
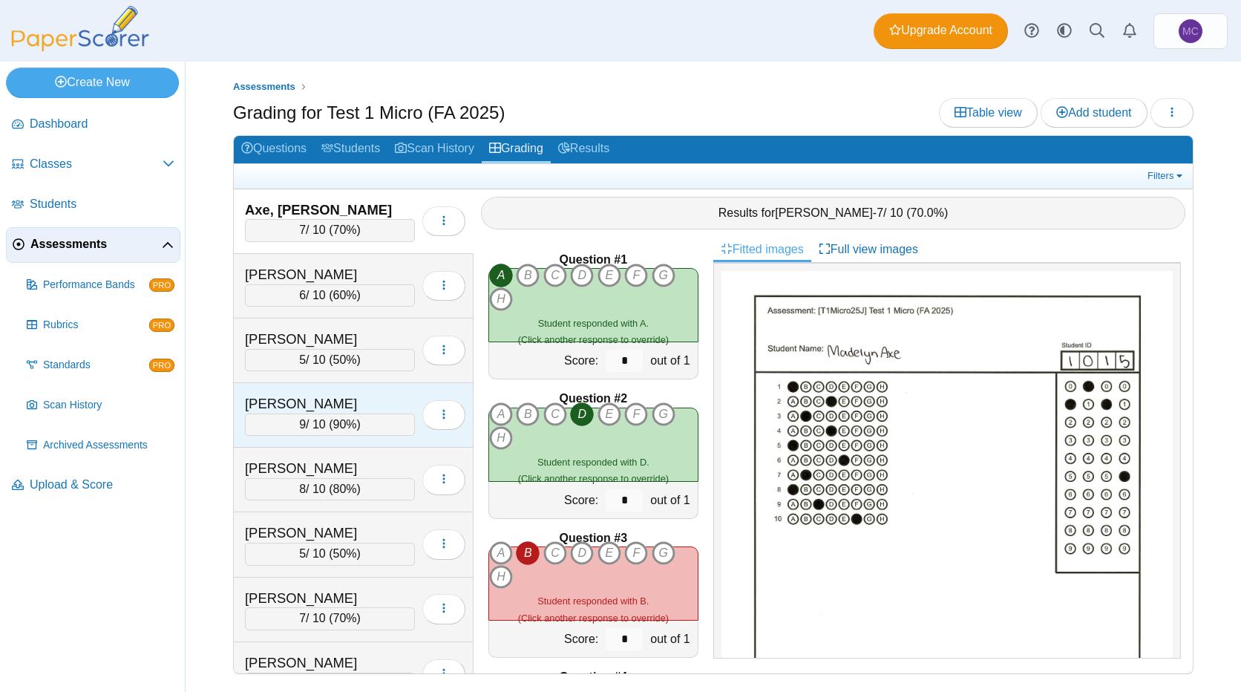
click at [344, 404] on div "[PERSON_NAME]" at bounding box center [319, 403] width 148 height 19
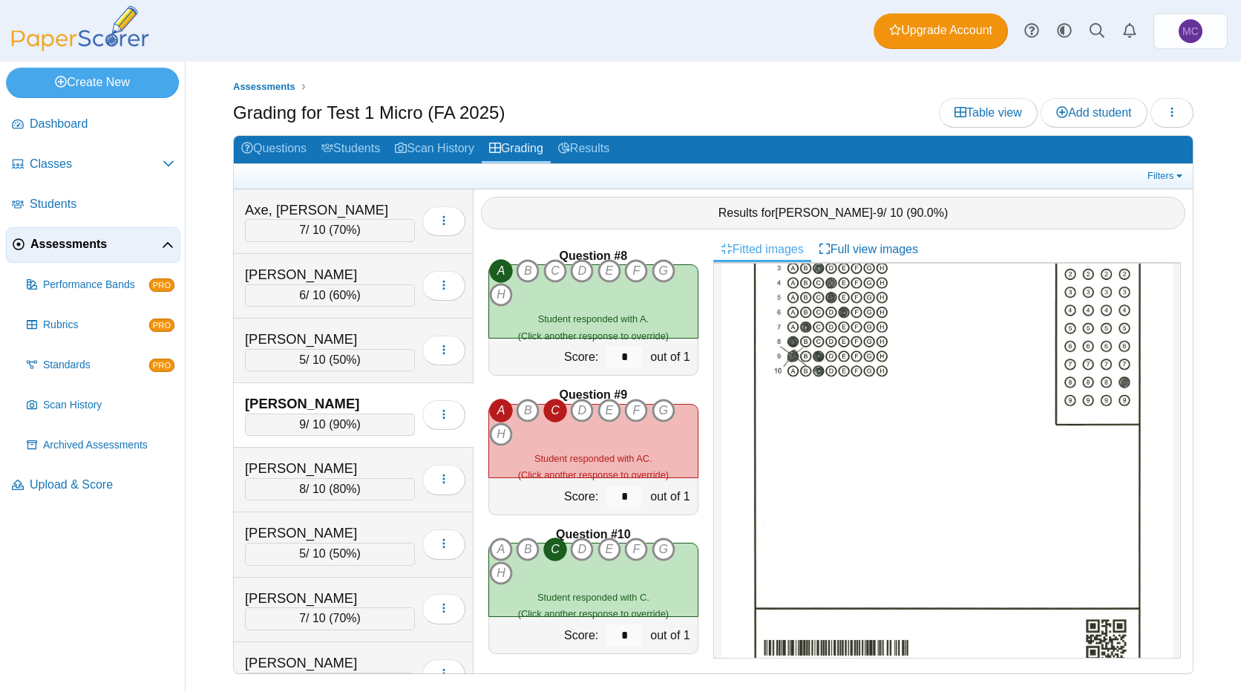
scroll to position [984, 0]
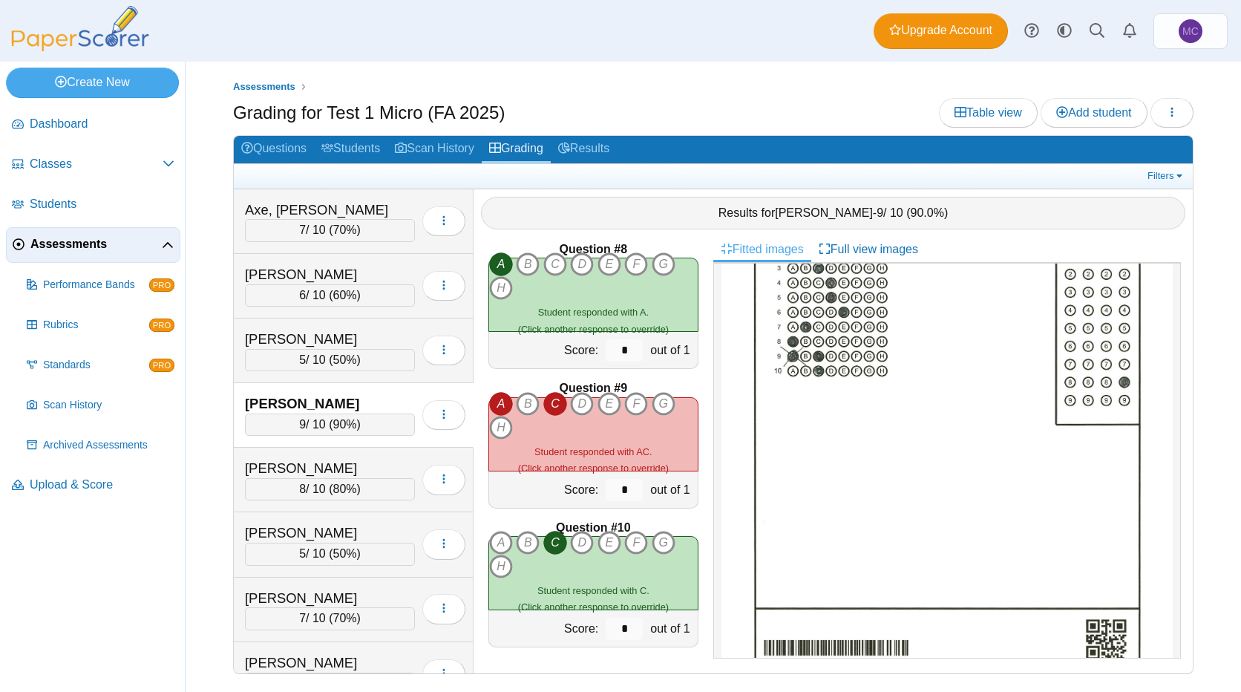
click at [560, 407] on icon "C" at bounding box center [555, 404] width 24 height 24
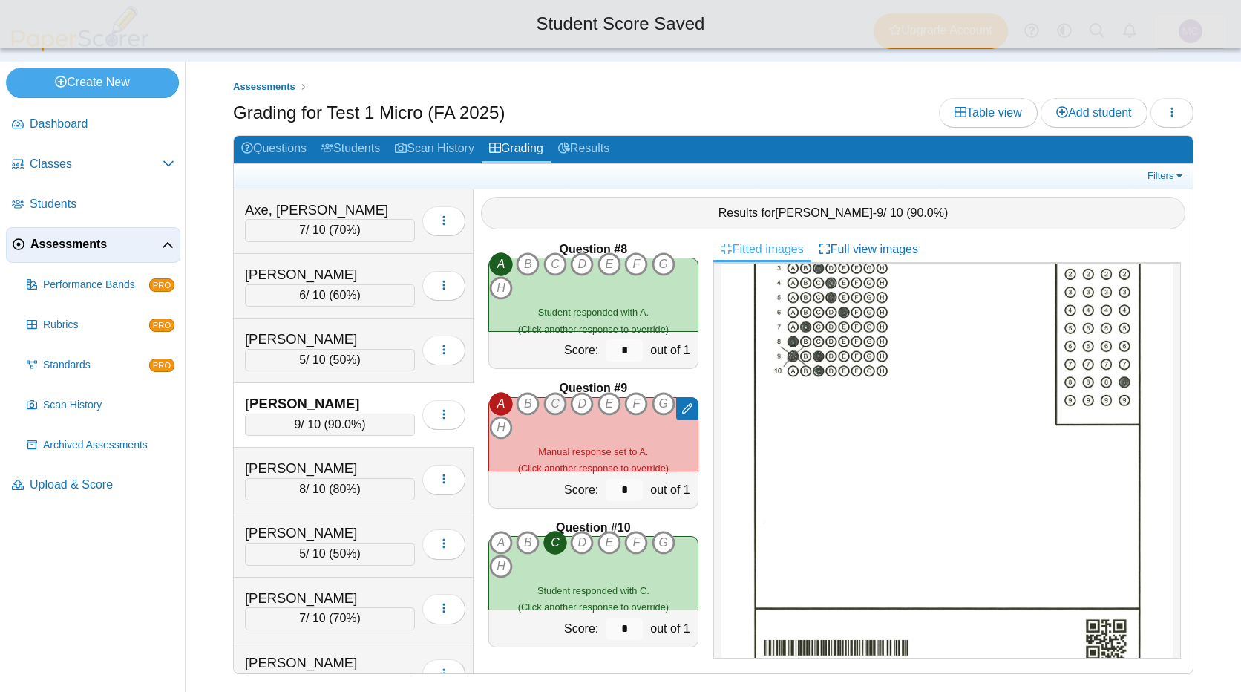
click at [560, 407] on icon "C" at bounding box center [555, 404] width 24 height 24
click at [510, 407] on icon "A" at bounding box center [501, 404] width 24 height 24
type input "*"
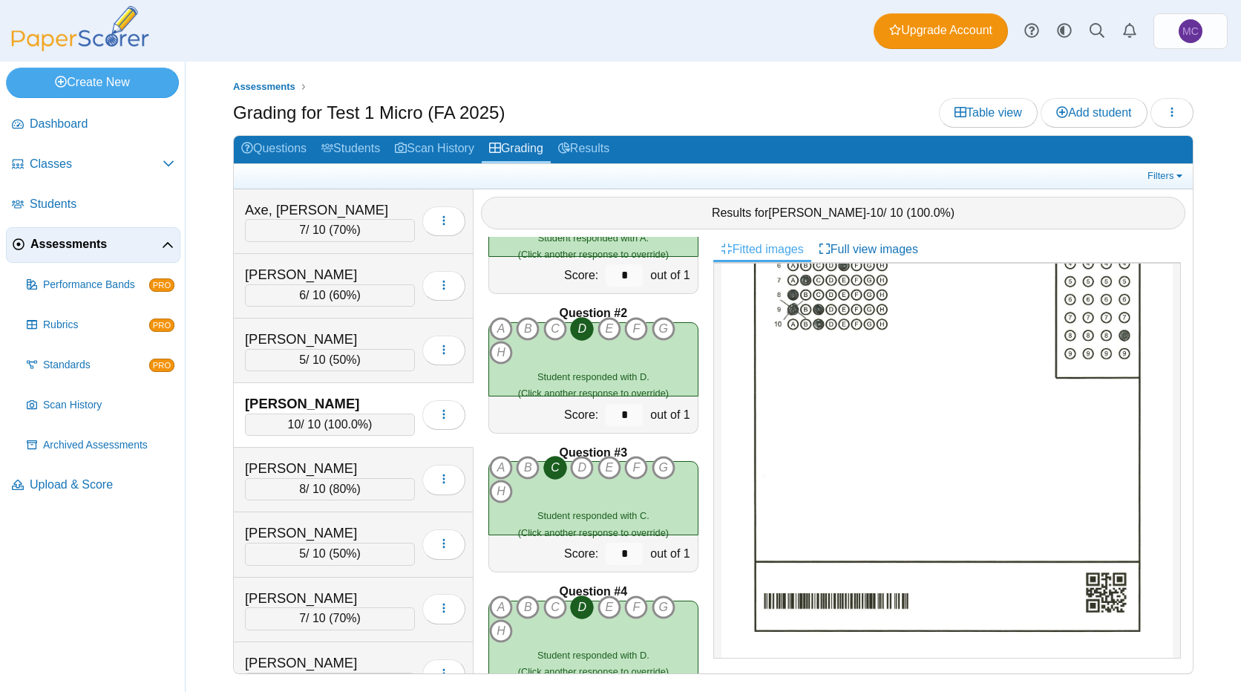
scroll to position [0, 0]
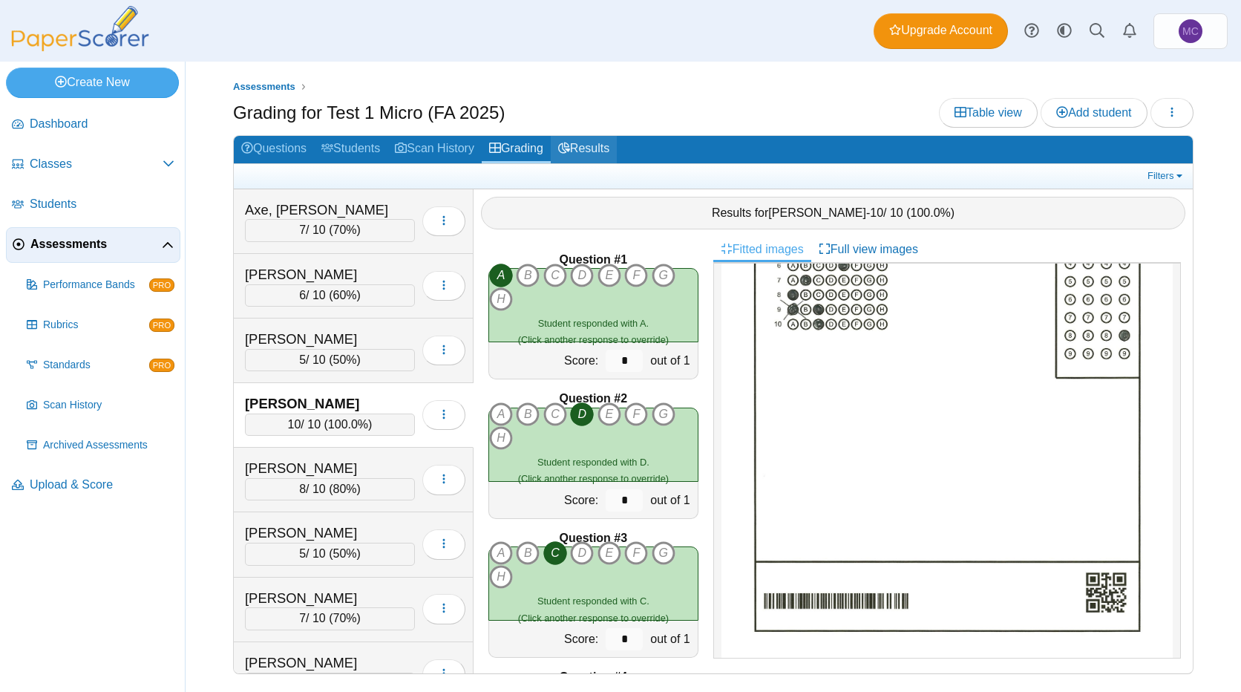
click at [606, 159] on link "Results" at bounding box center [584, 149] width 66 height 27
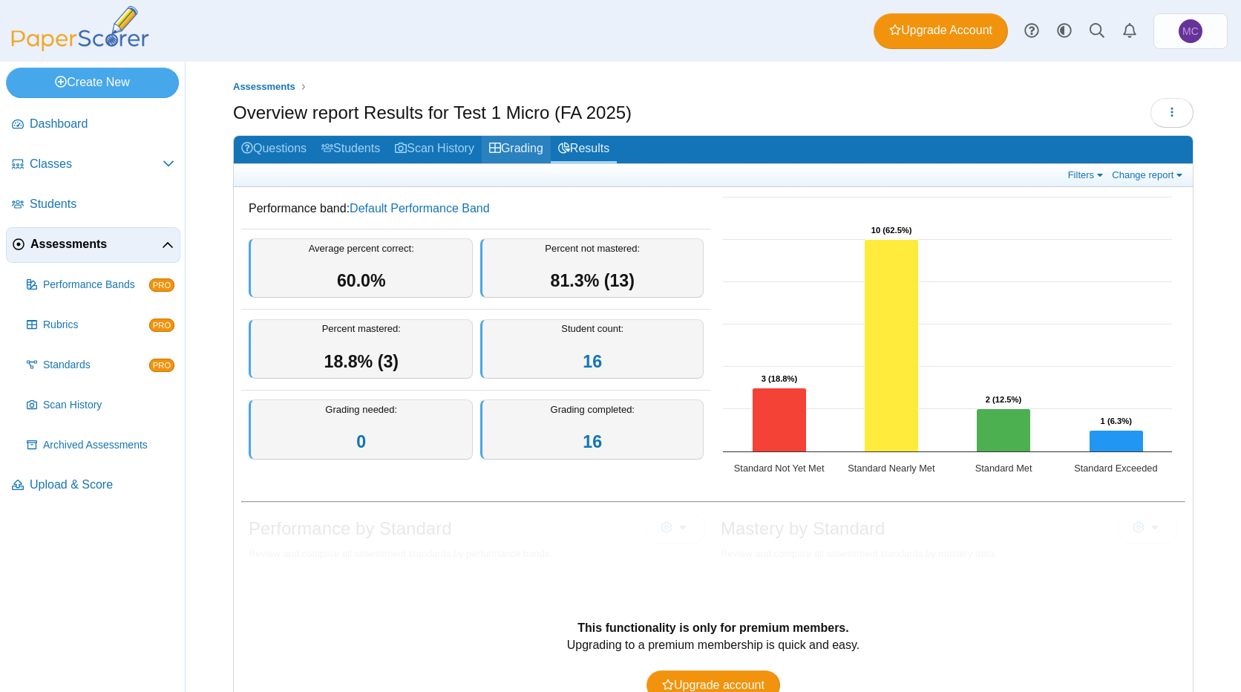
click at [528, 150] on link "Grading" at bounding box center [516, 149] width 69 height 27
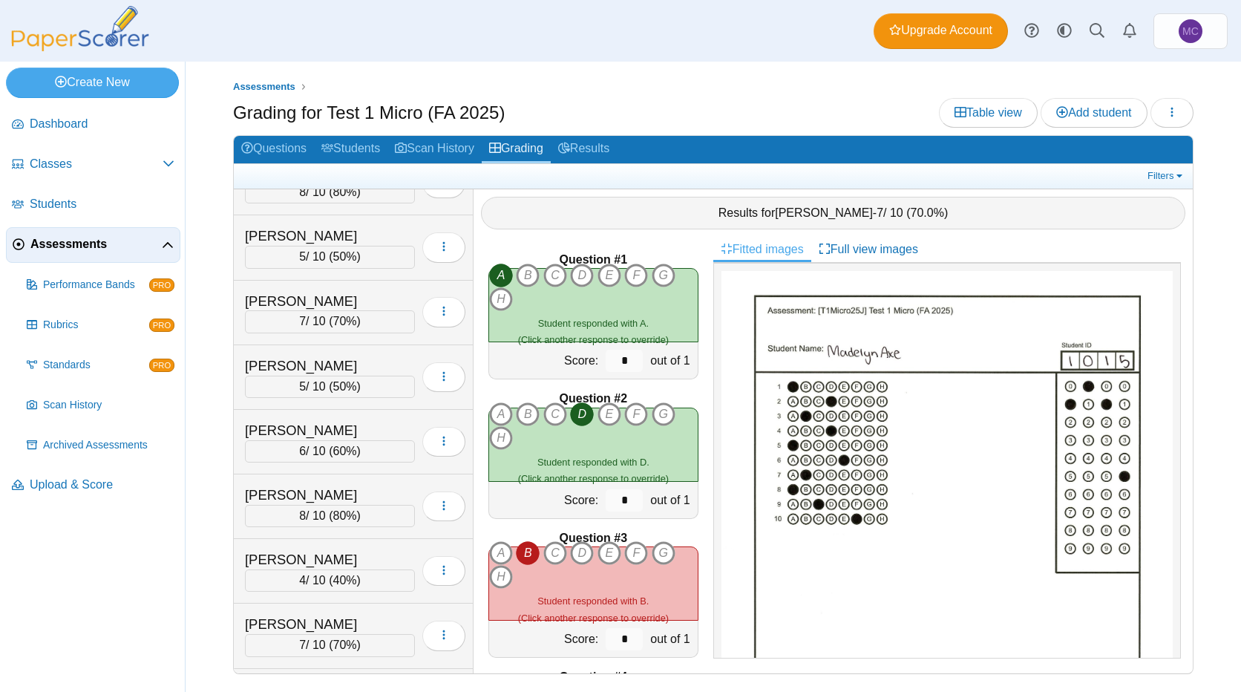
click at [649, 92] on ul "Assessments" at bounding box center [713, 86] width 960 height 15
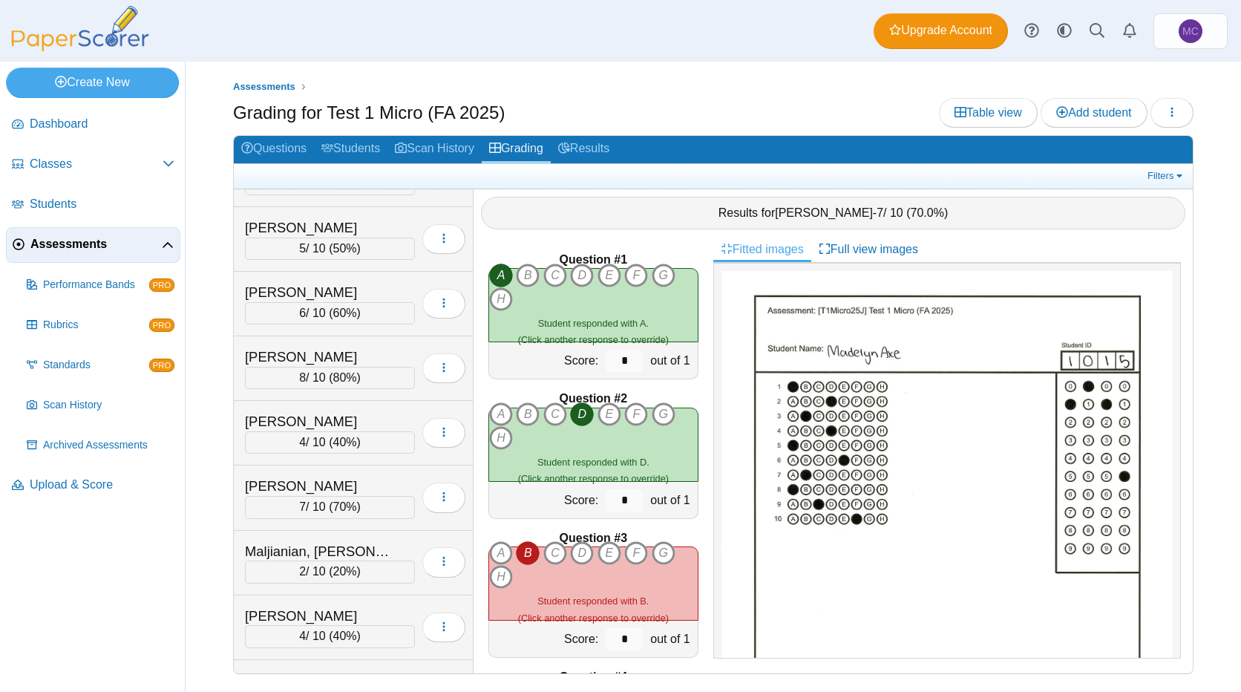
scroll to position [445, 0]
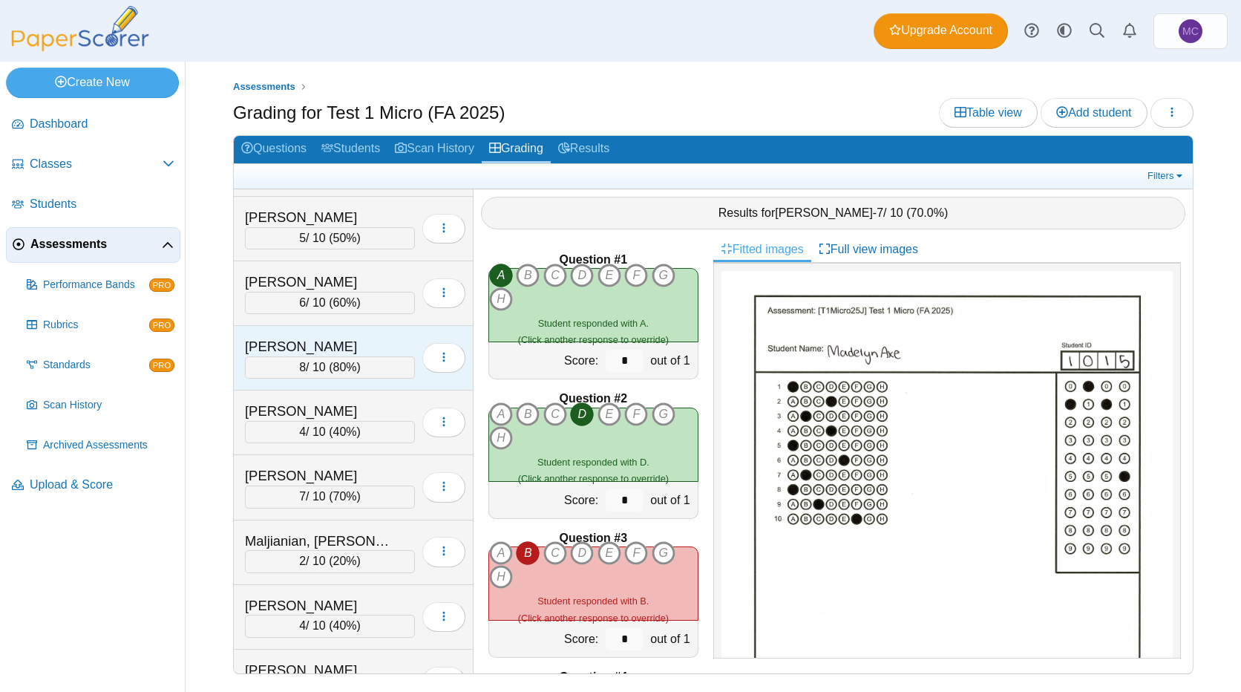
click at [295, 350] on div "[PERSON_NAME]" at bounding box center [319, 346] width 148 height 19
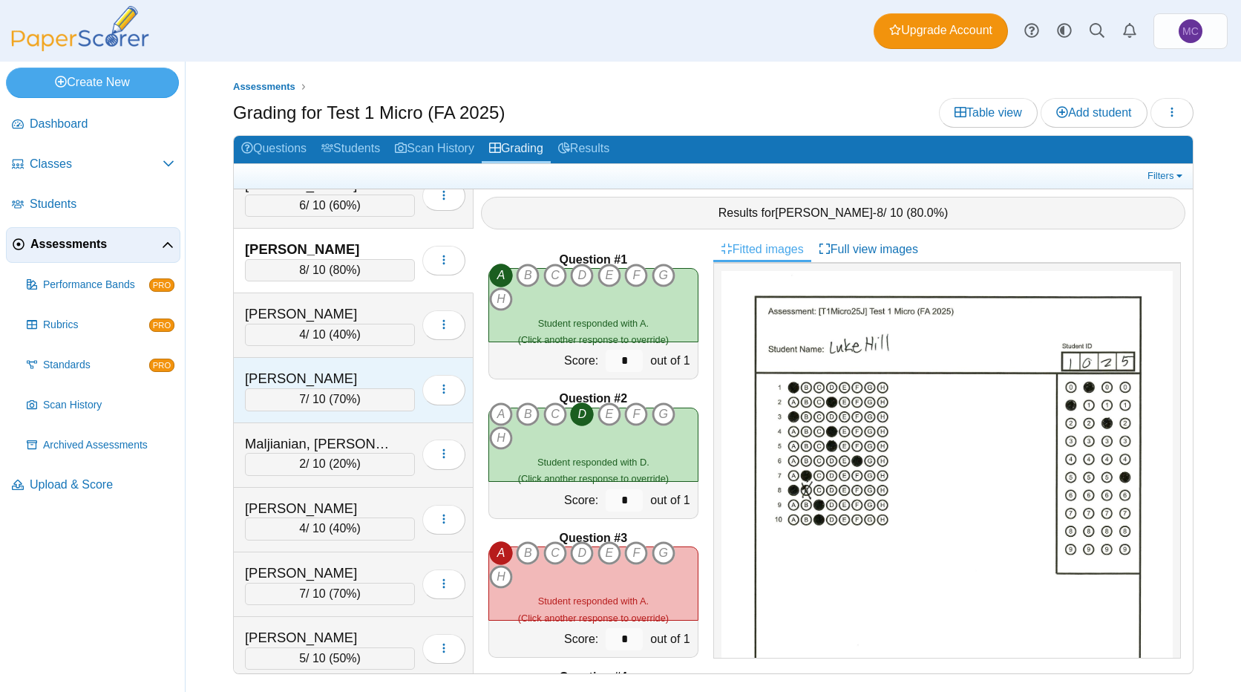
scroll to position [550, 0]
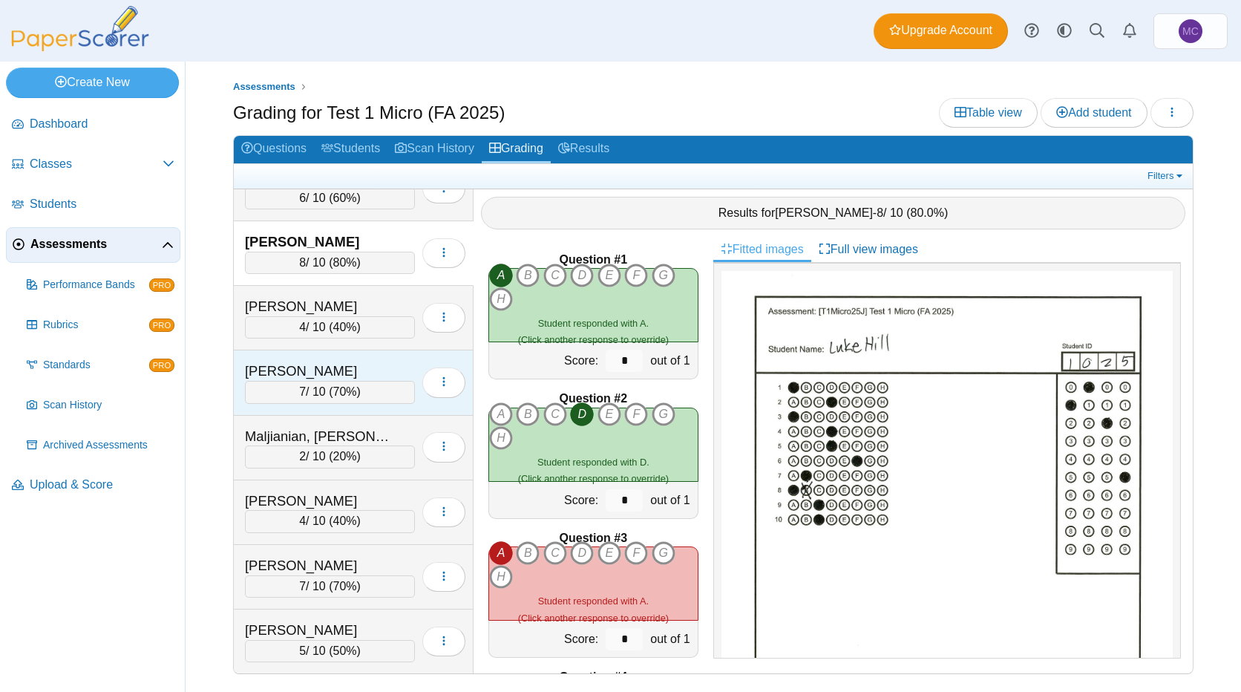
click at [350, 499] on div "[PERSON_NAME]" at bounding box center [319, 500] width 148 height 19
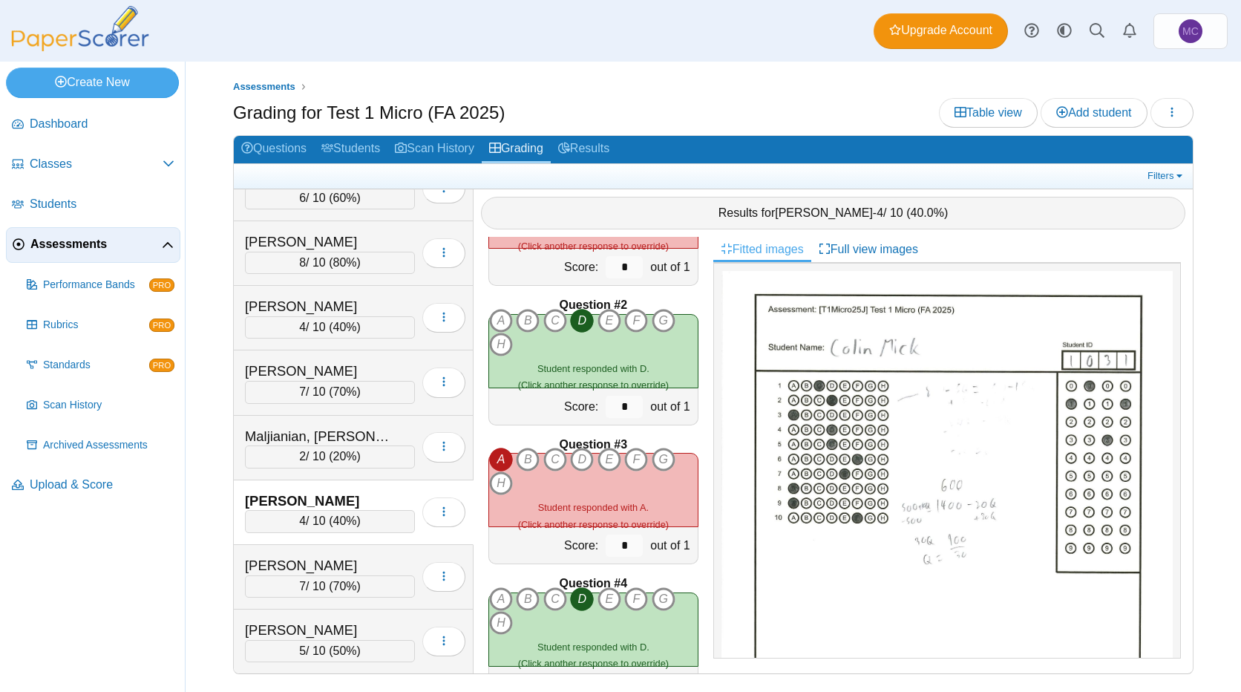
scroll to position [0, 0]
